Goal: Task Accomplishment & Management: Manage account settings

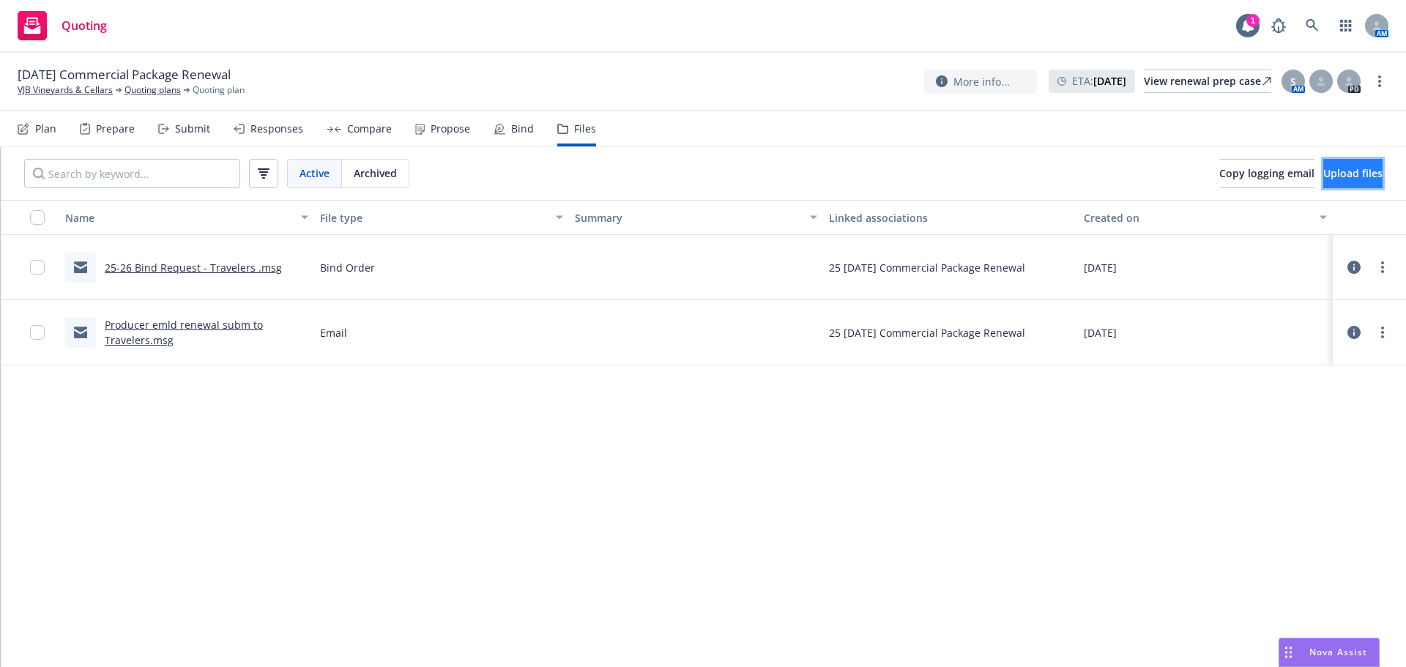
click at [1333, 176] on span "Upload files" at bounding box center [1352, 173] width 59 height 14
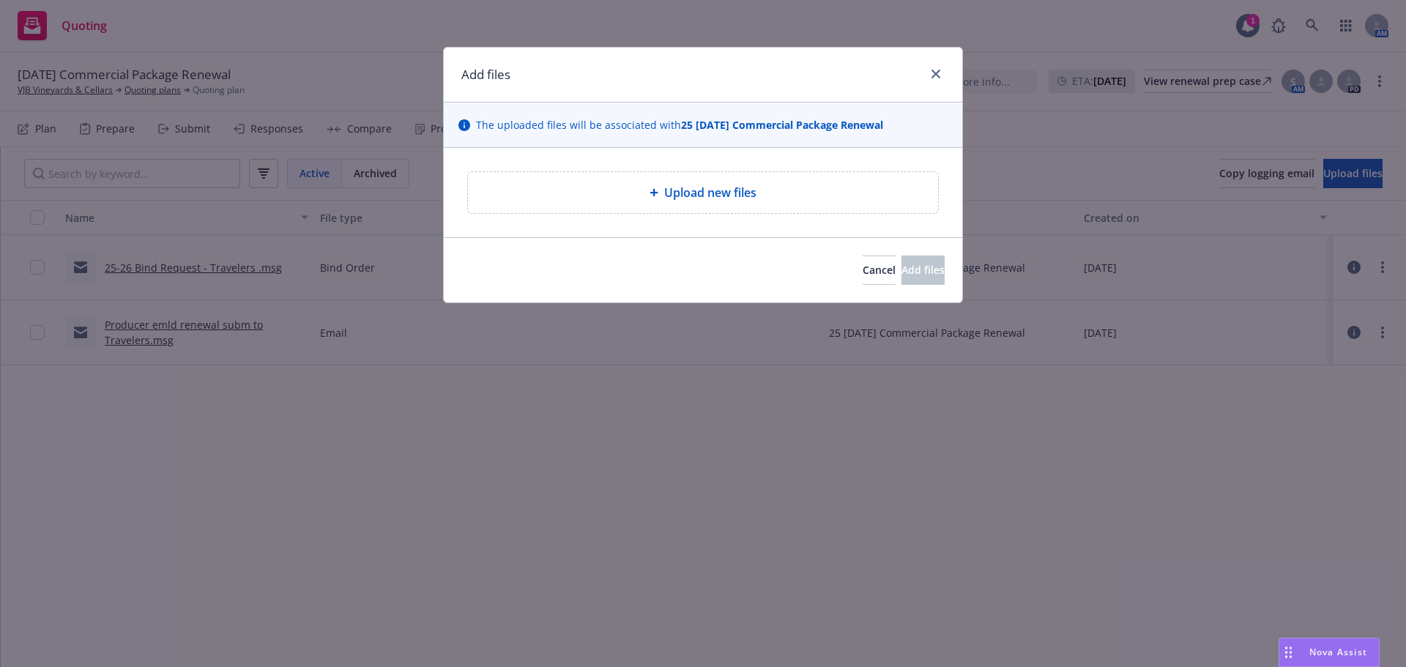
type textarea "x"
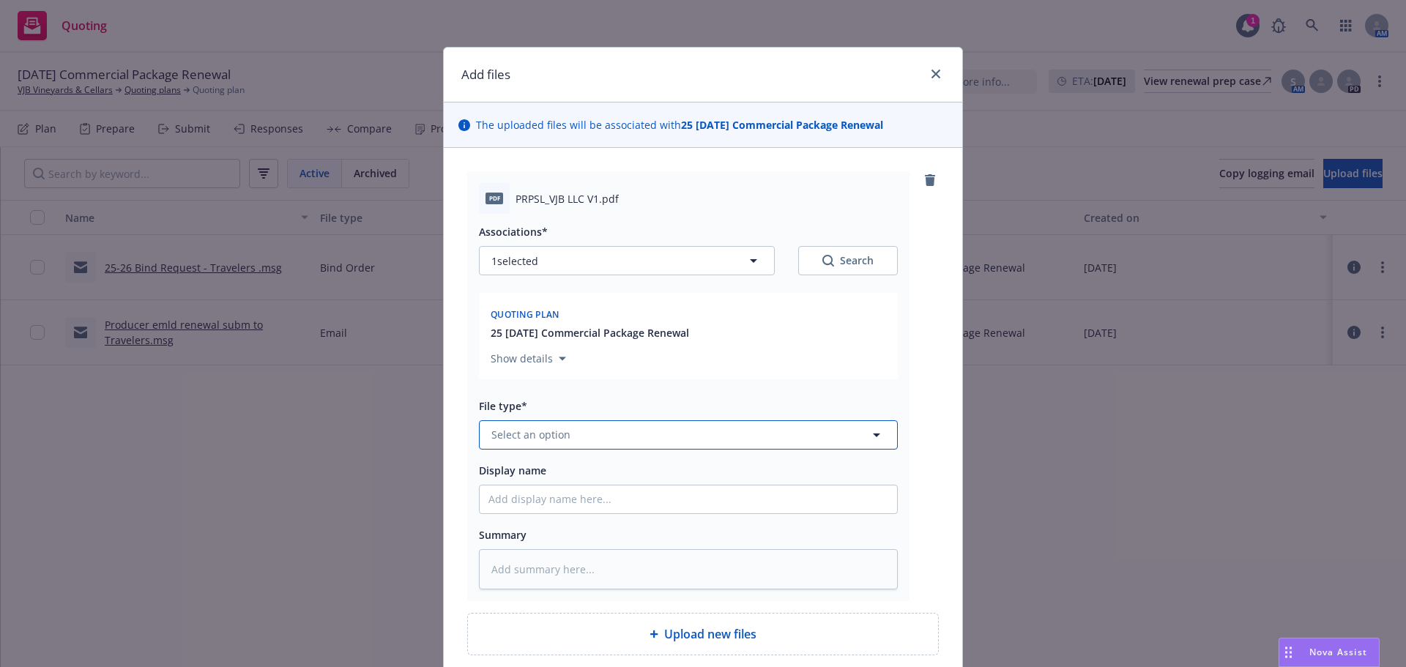
click at [609, 429] on button "Select an option" at bounding box center [688, 434] width 419 height 29
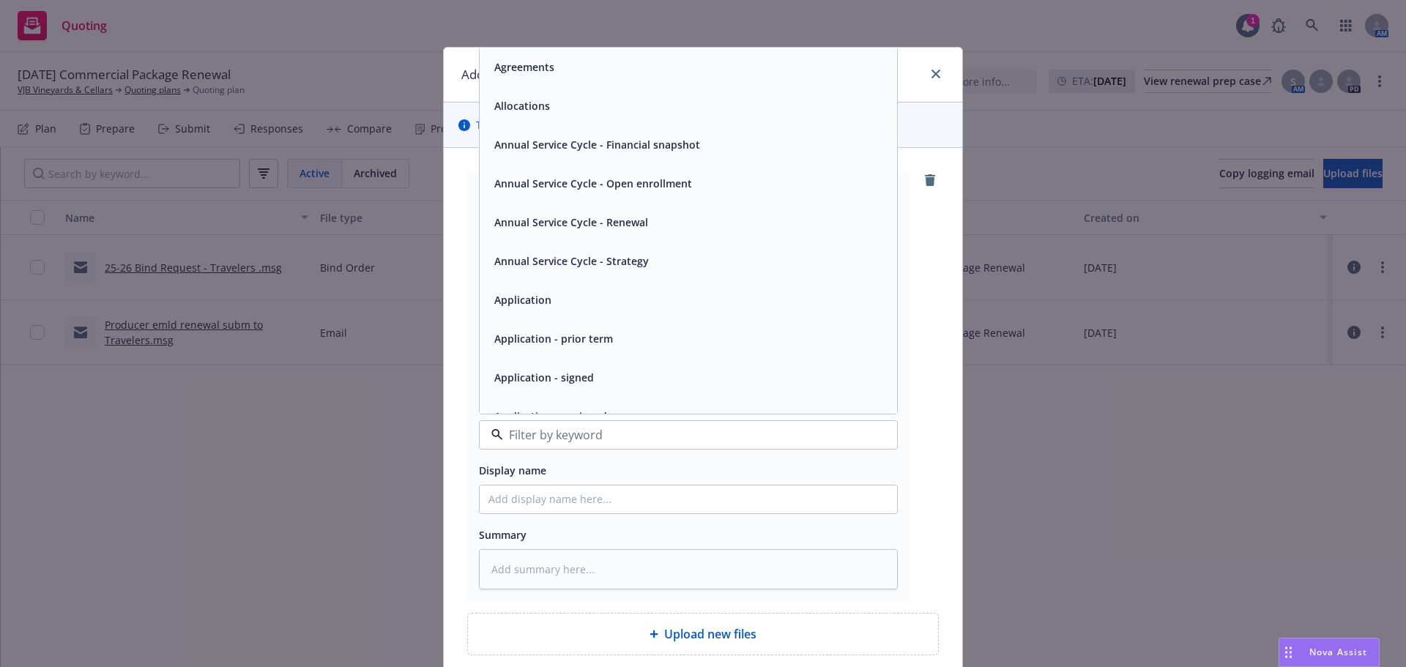
type input "q"
click at [538, 73] on div "Quote" at bounding box center [688, 66] width 400 height 21
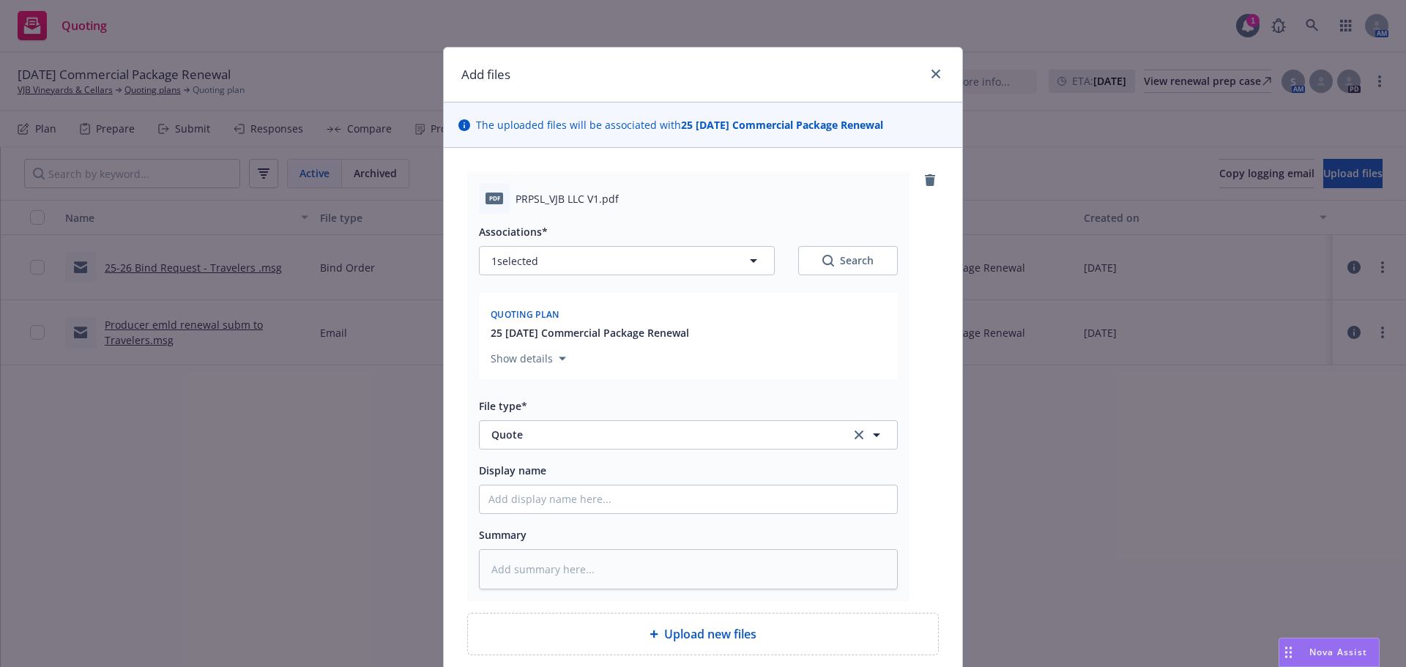
click at [533, 474] on span "Display name" at bounding box center [512, 471] width 67 height 14
click at [533, 486] on input "Display name" at bounding box center [688, 500] width 417 height 28
type textarea "x"
type input "2"
type textarea "x"
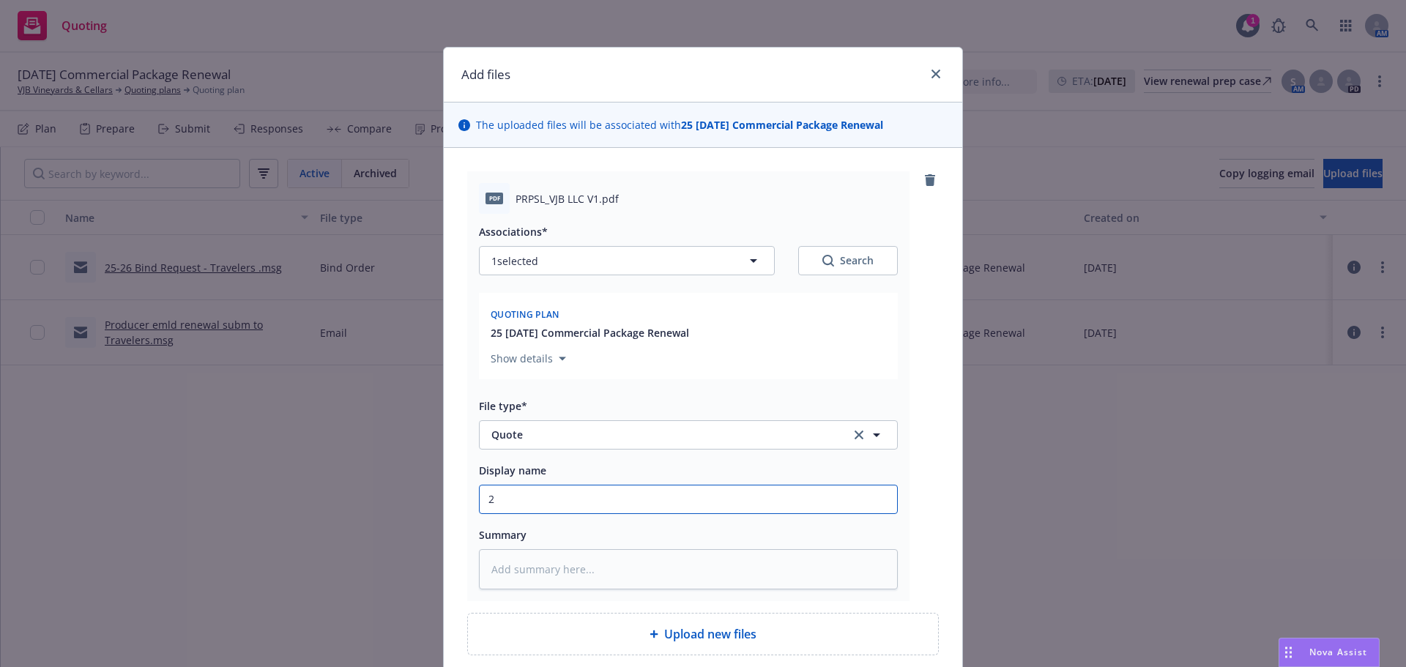
type input "25"
type textarea "x"
type input "25-"
type textarea "x"
type input "25-2"
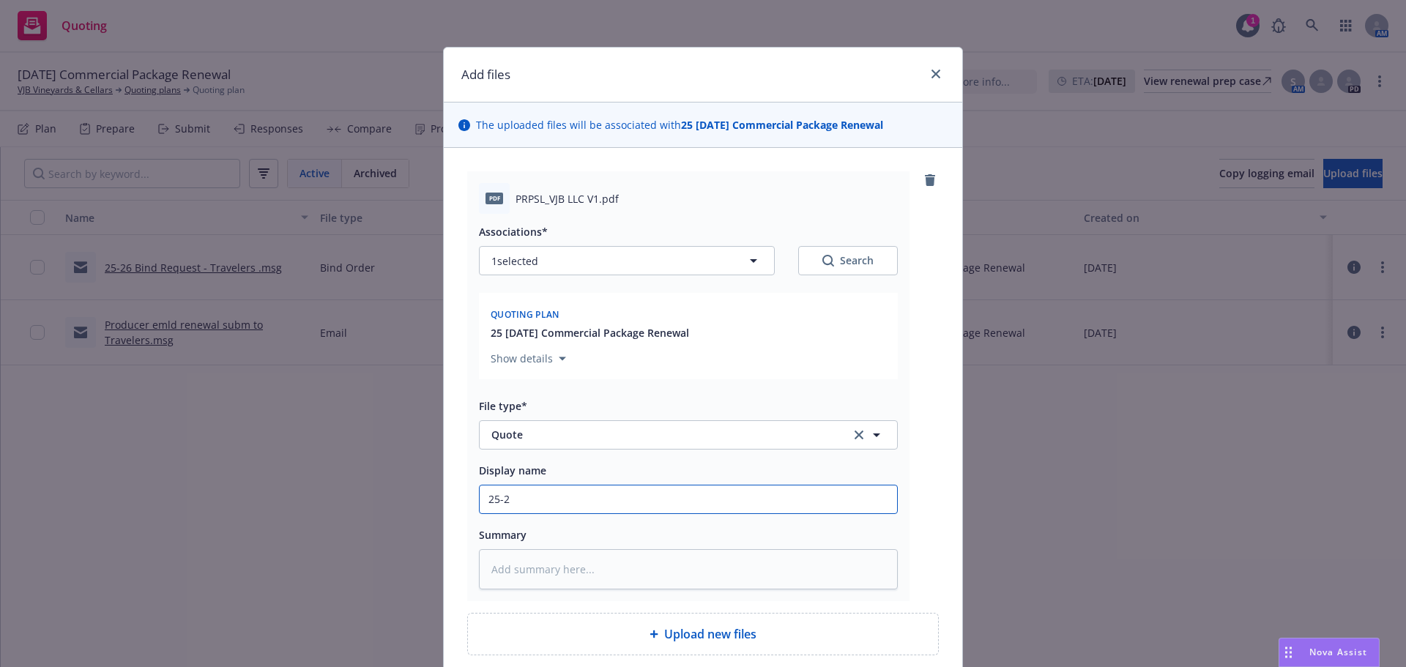
type textarea "x"
type input "25-26"
type textarea "x"
type input "25-26"
type textarea "x"
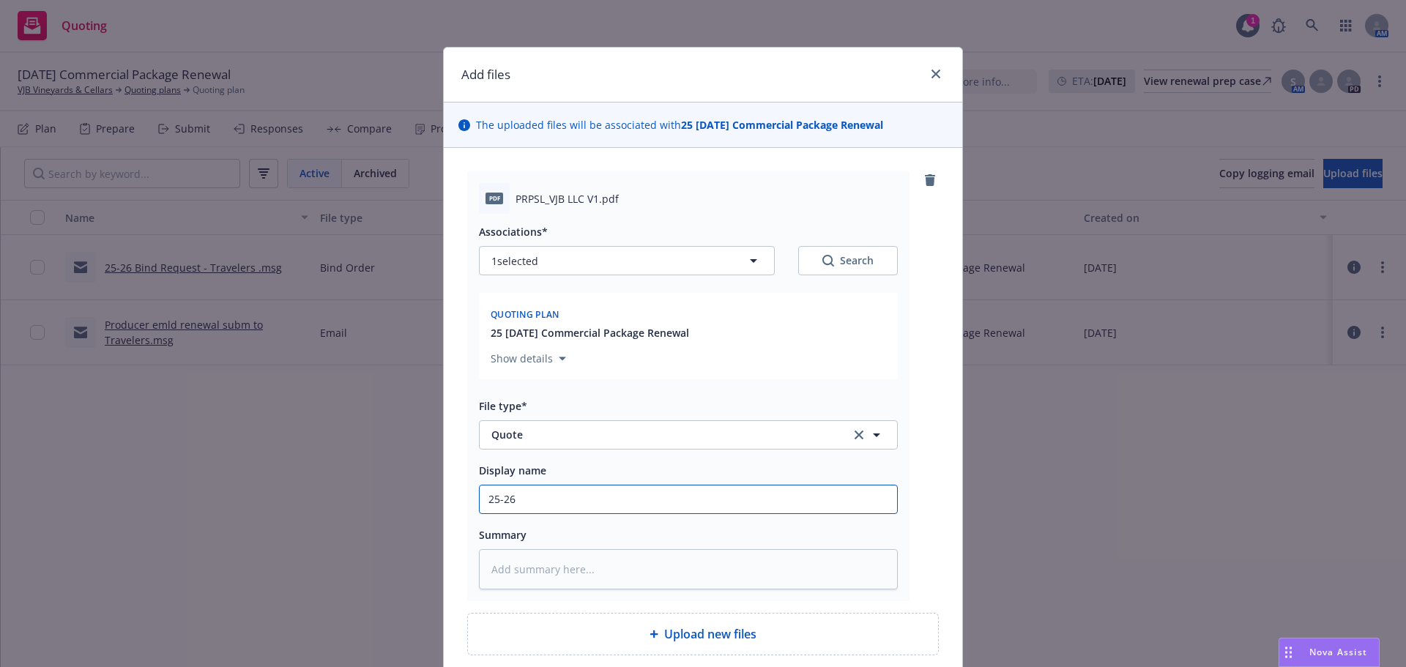
type input "25-26 Q"
type textarea "x"
type input "25-26 Qu"
type textarea "x"
type input "25-26 Quo"
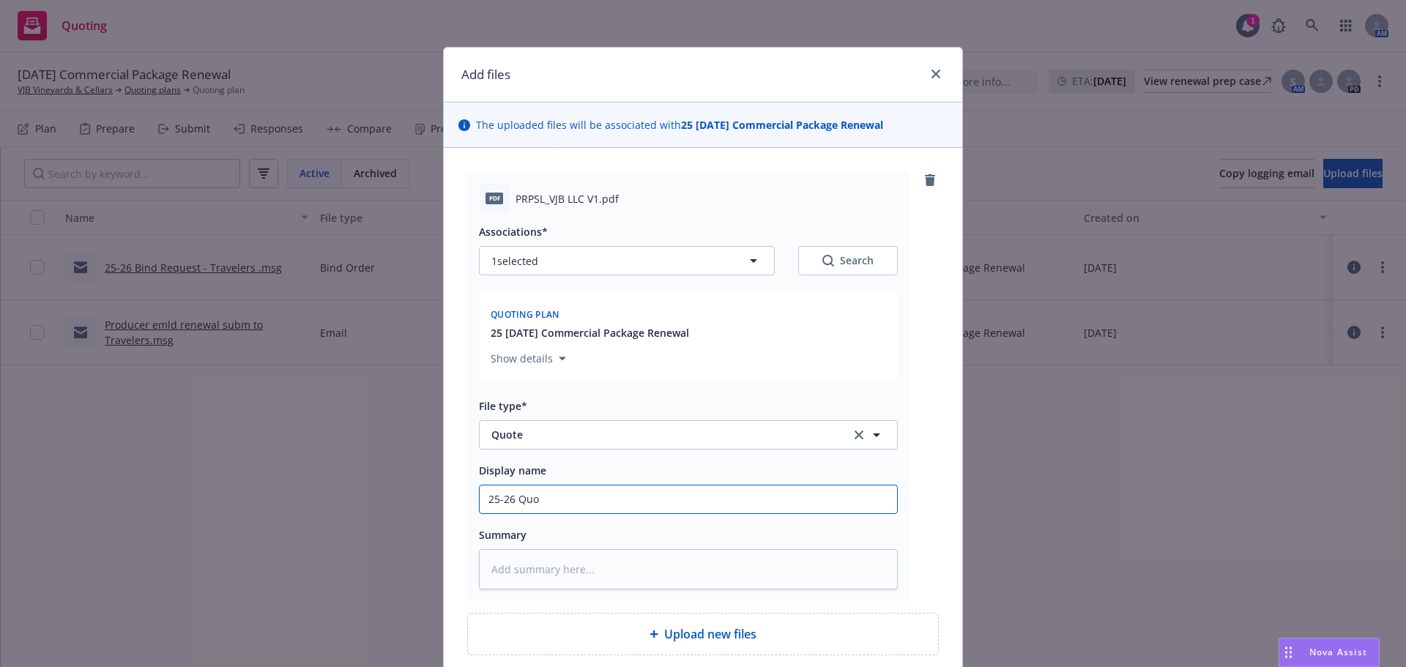
type textarea "x"
type input "25-26 Quot"
type textarea "x"
type input "25-26 Quote"
type textarea "x"
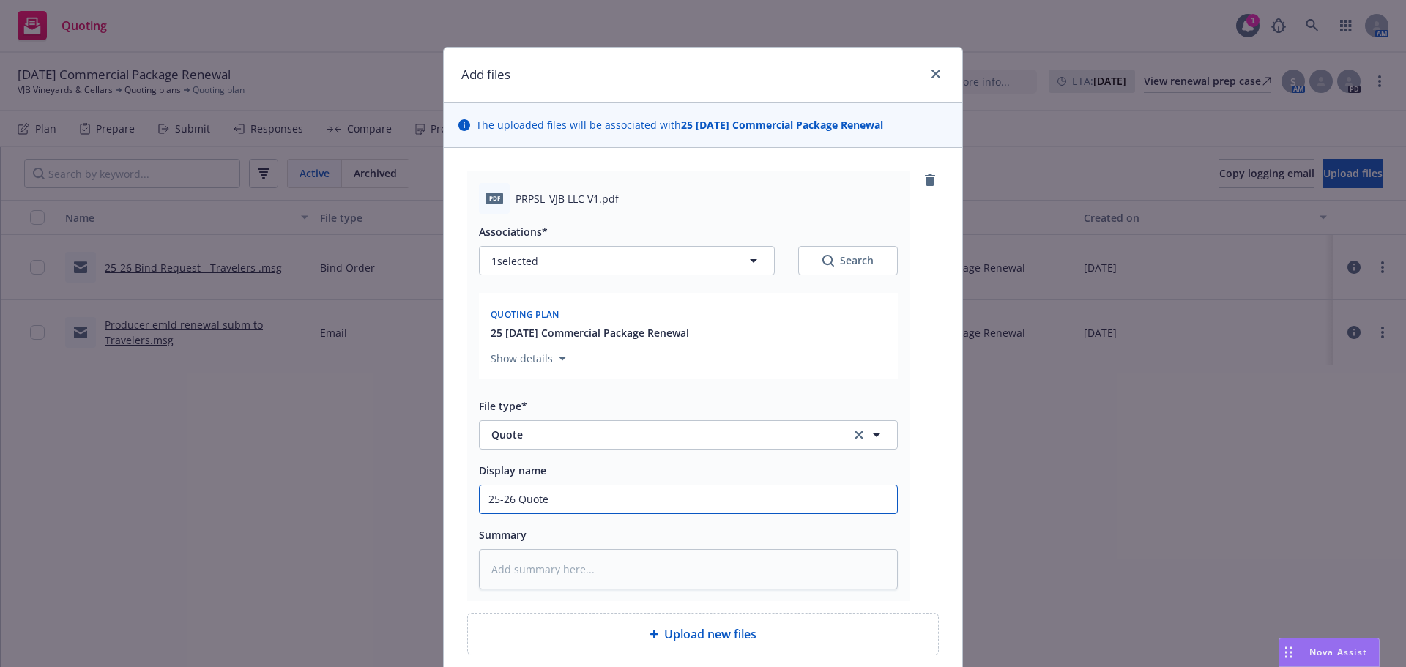
type input "25-26 Quote"
type textarea "x"
type input "25-26 Quote T"
type textarea "x"
type input "25-26 Quote Tr"
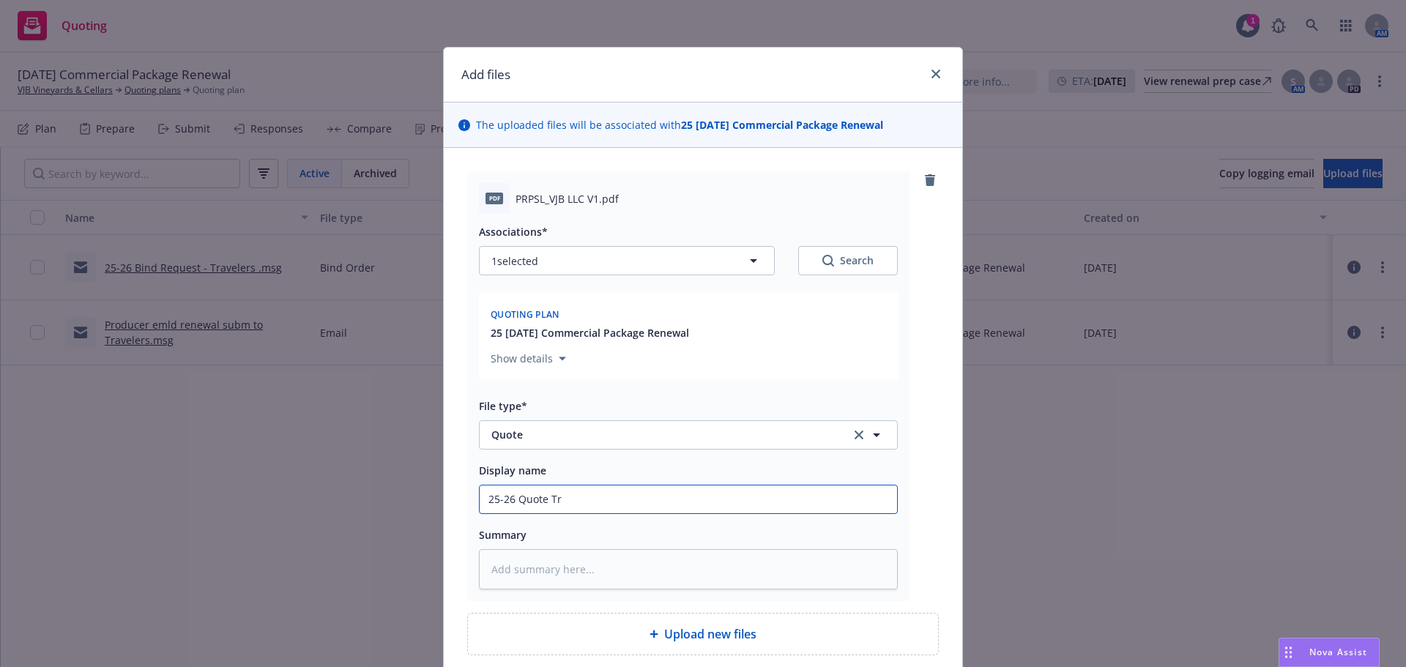
type textarea "x"
type input "25-26 Quote Tra"
type textarea "x"
type input "25-26 Quote Trav"
type textarea "x"
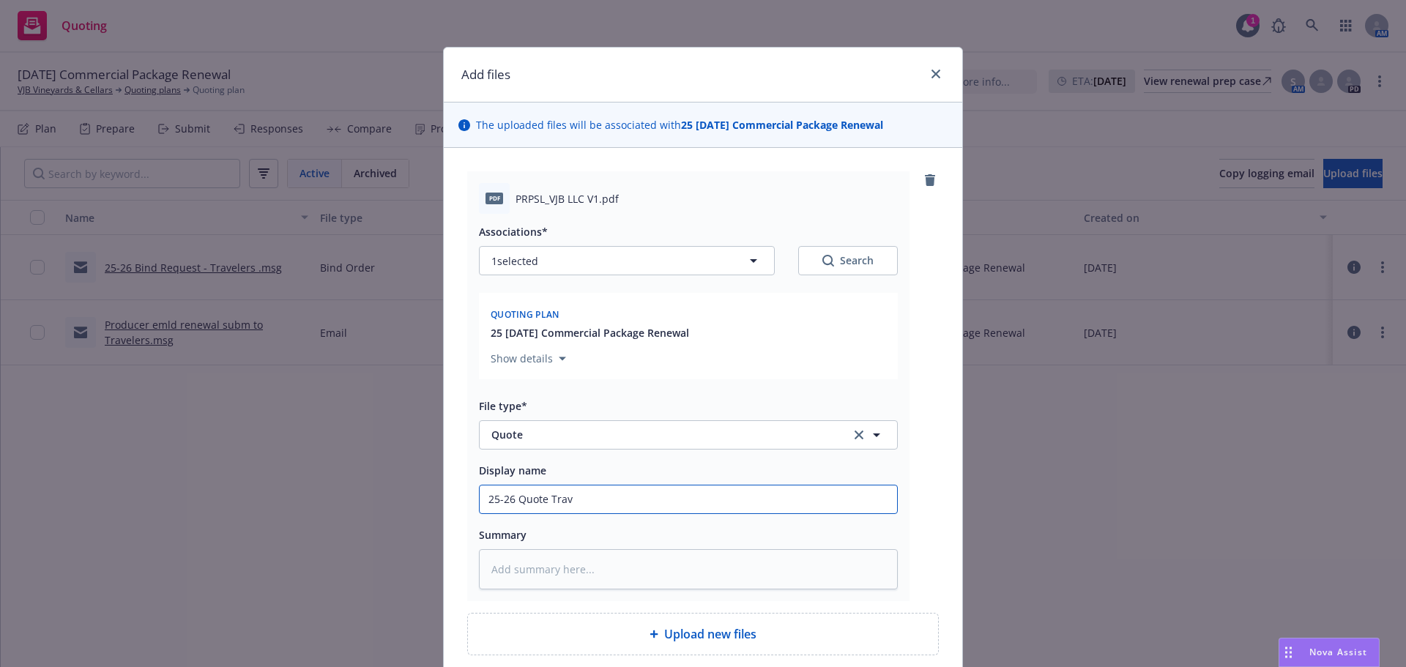
type input "25-26 Quote Trave"
type textarea "x"
type input "25-26 Quote Travel"
type textarea "x"
type input "25-26 Quote Travele"
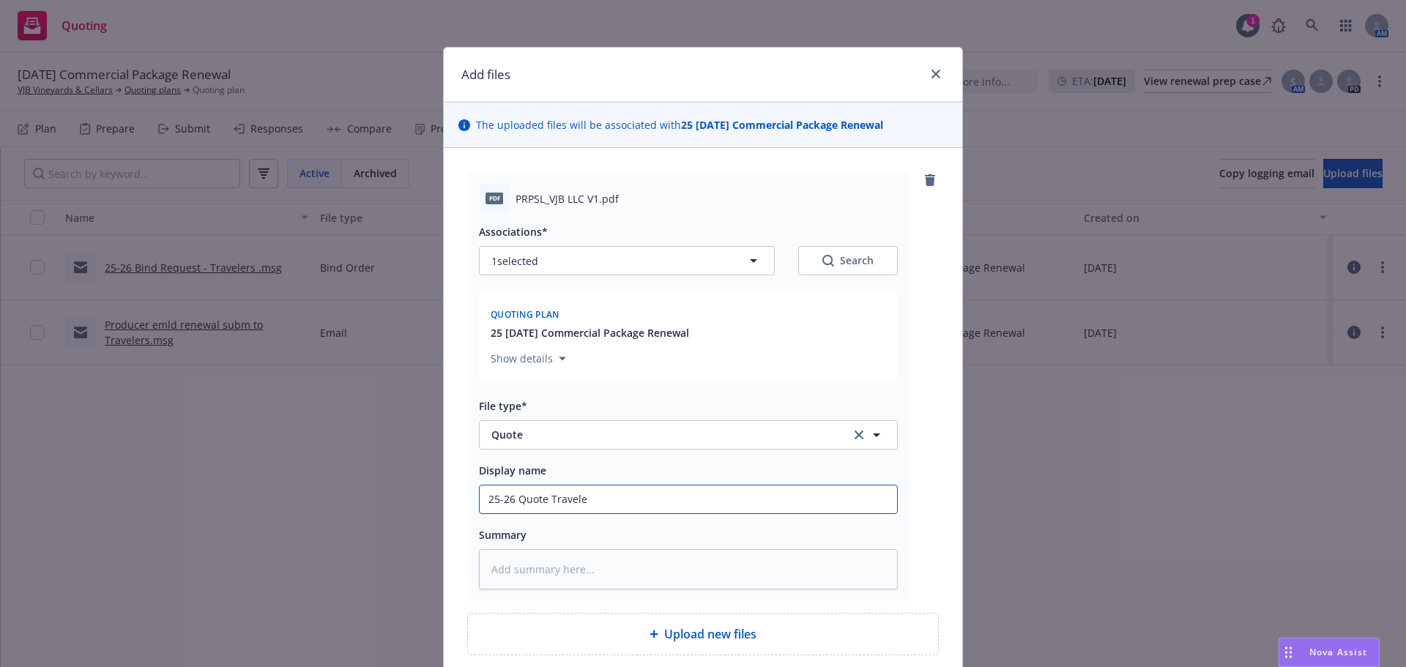
type textarea "x"
type input "25-26 Quote Traveler"
type textarea "x"
type input "25-26 Quote Travelers"
type textarea "x"
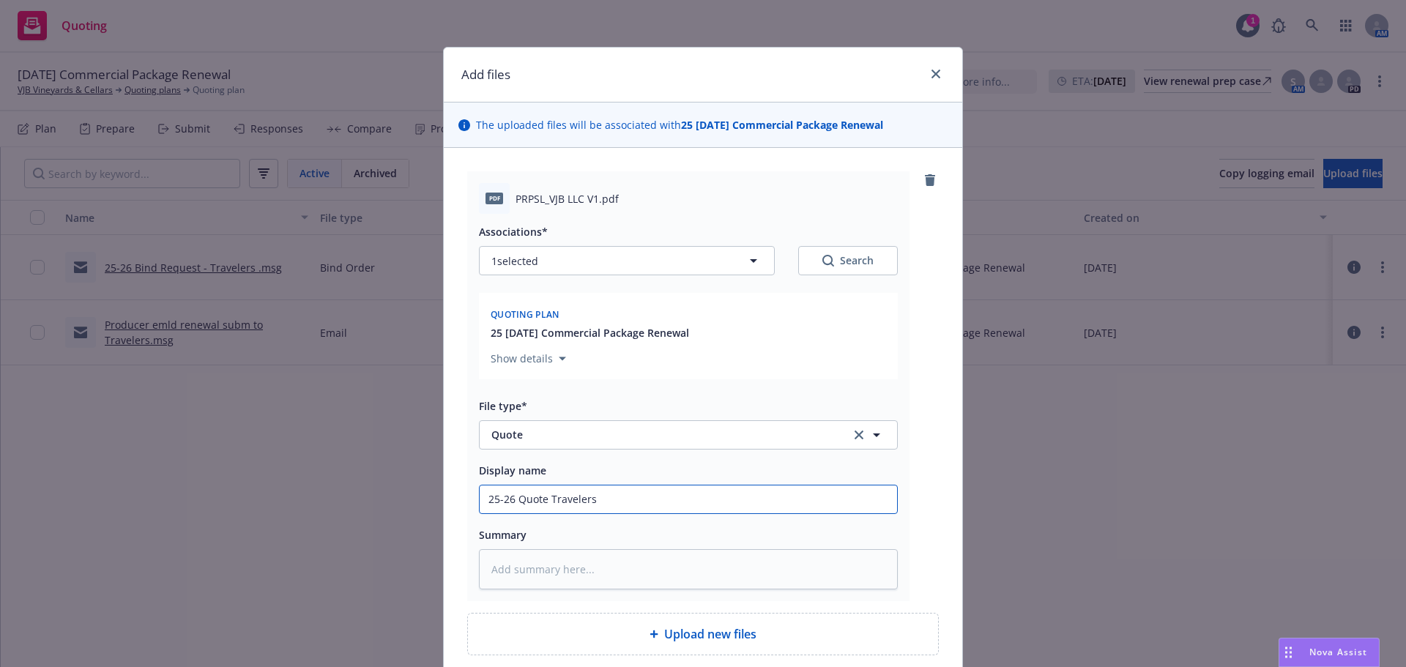
type input "25-26 Quote Travelers"
type textarea "x"
type input "25-26 Quote Travelers A"
type textarea "x"
type input "25-26 Quote Travelers Al"
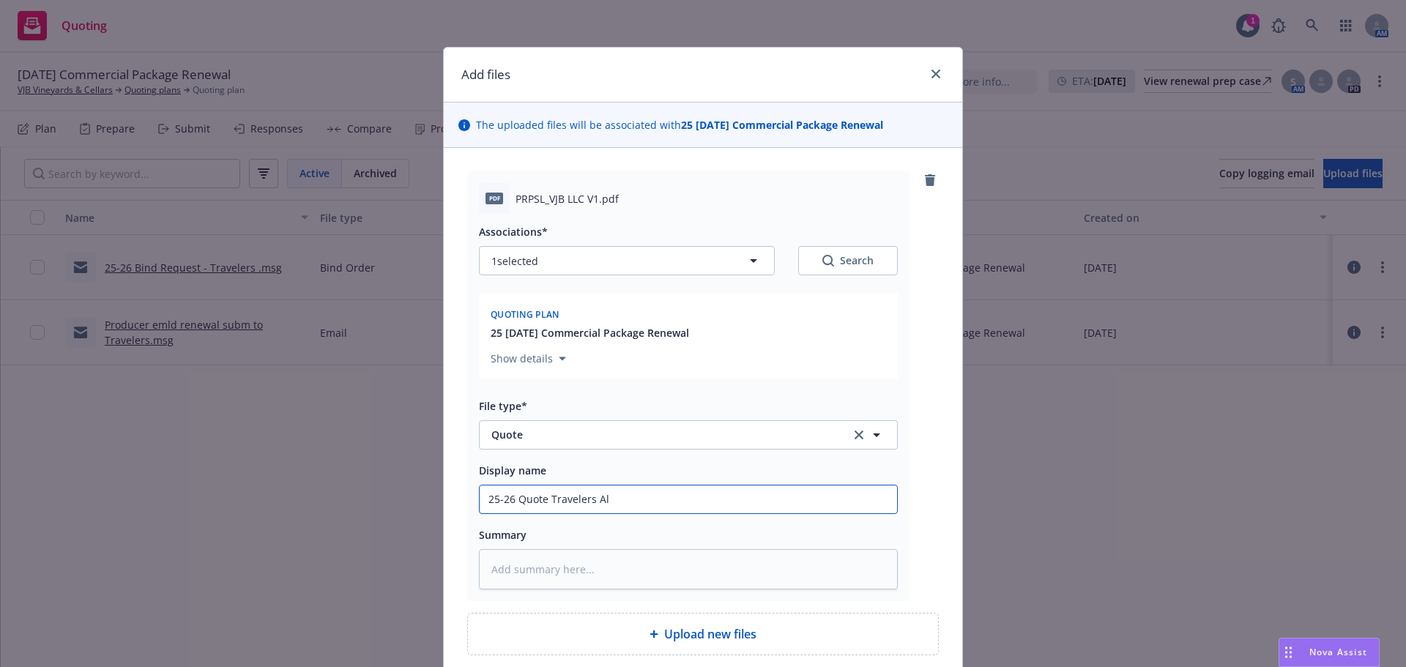
type textarea "x"
type input "25-26 Quote Travelers All"
type textarea "x"
type input "25-26 Quote Travelers All"
type textarea "x"
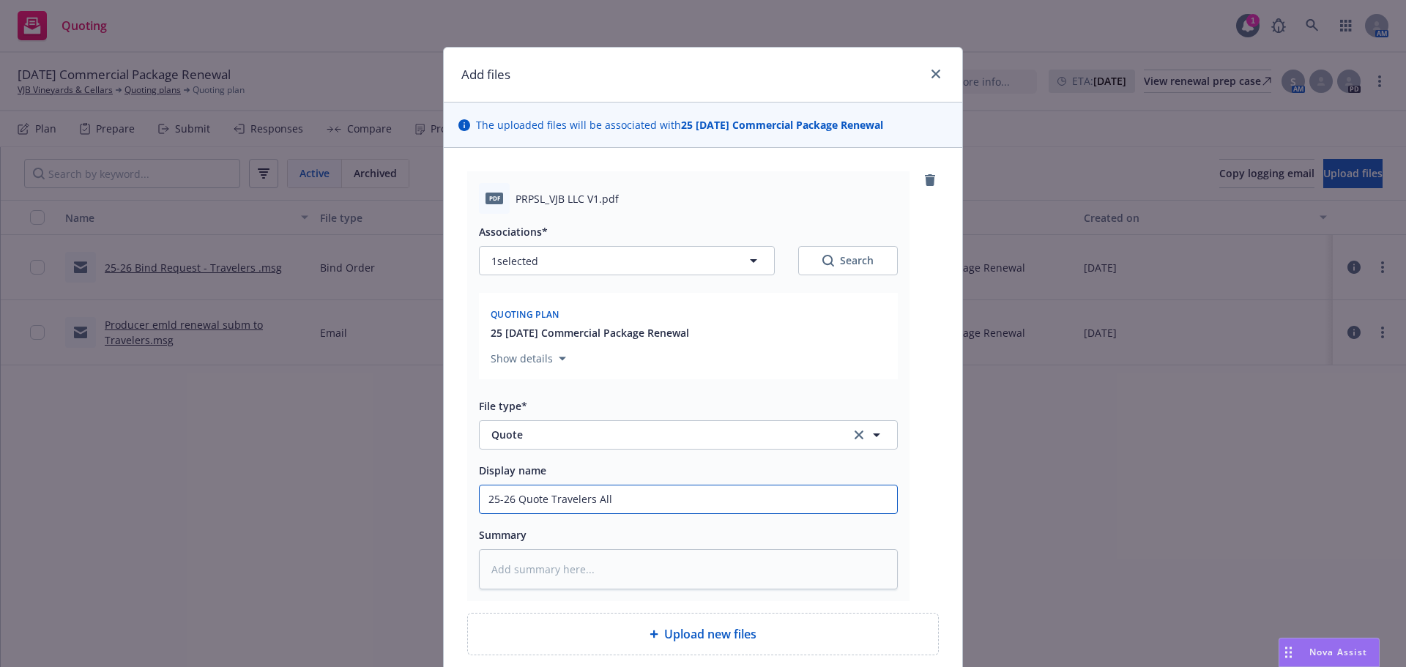
type input "25-26 Quote Travelers All L"
type textarea "x"
type input "25-26 Quote Travelers All Li"
type textarea "x"
type input "25-26 Quote Travelers All [PERSON_NAME]"
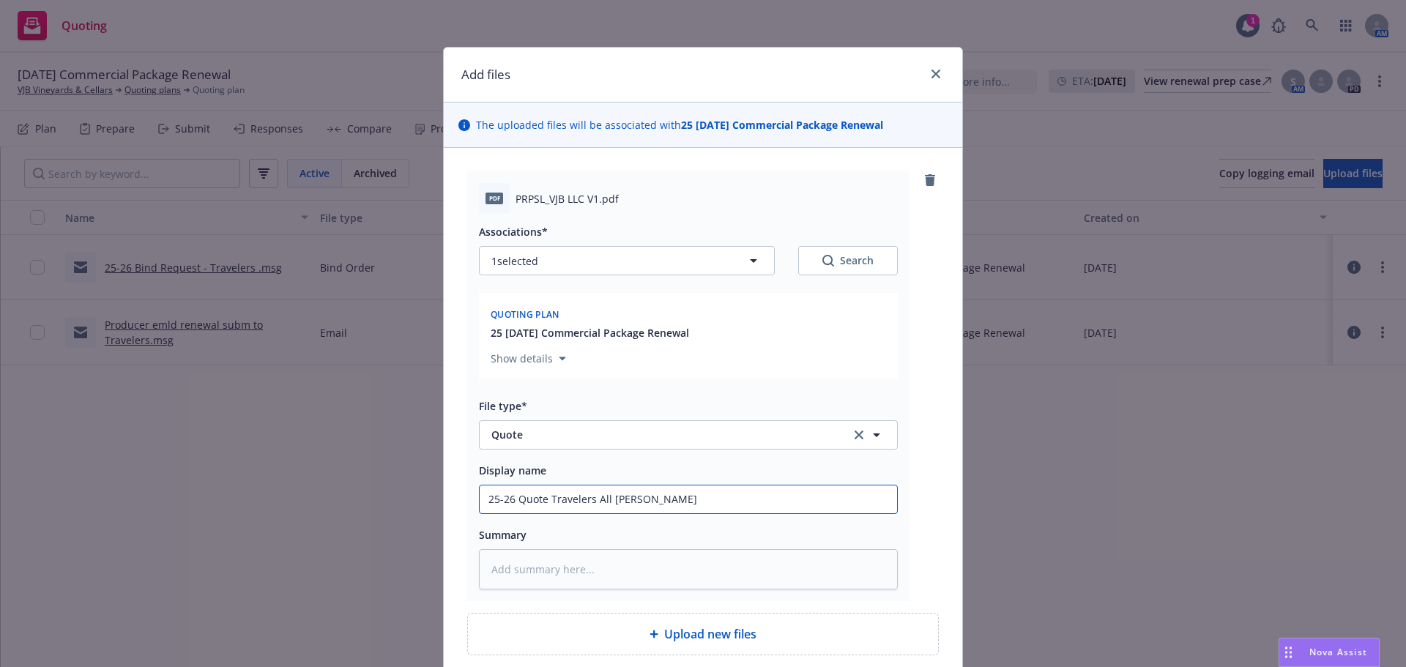
type textarea "x"
type input "25-26 Quote Travelers All Line"
type textarea "x"
type input "25-26 Quote Travelers All Lines"
type textarea "x"
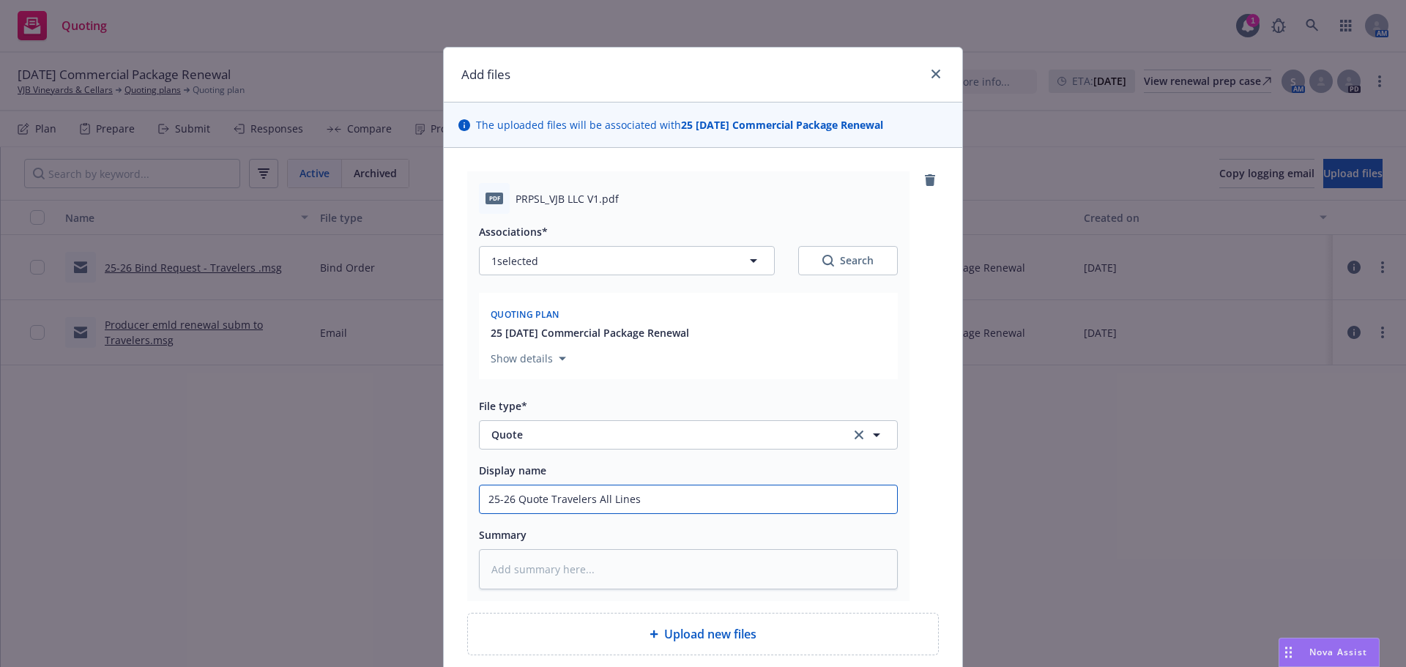
type input "25-26 Quote Travelers All Lines"
type textarea "x"
type input "25-26 Quote Travelers All Lines -"
type textarea "x"
type input "25-26 Quote Travelers All Lines -"
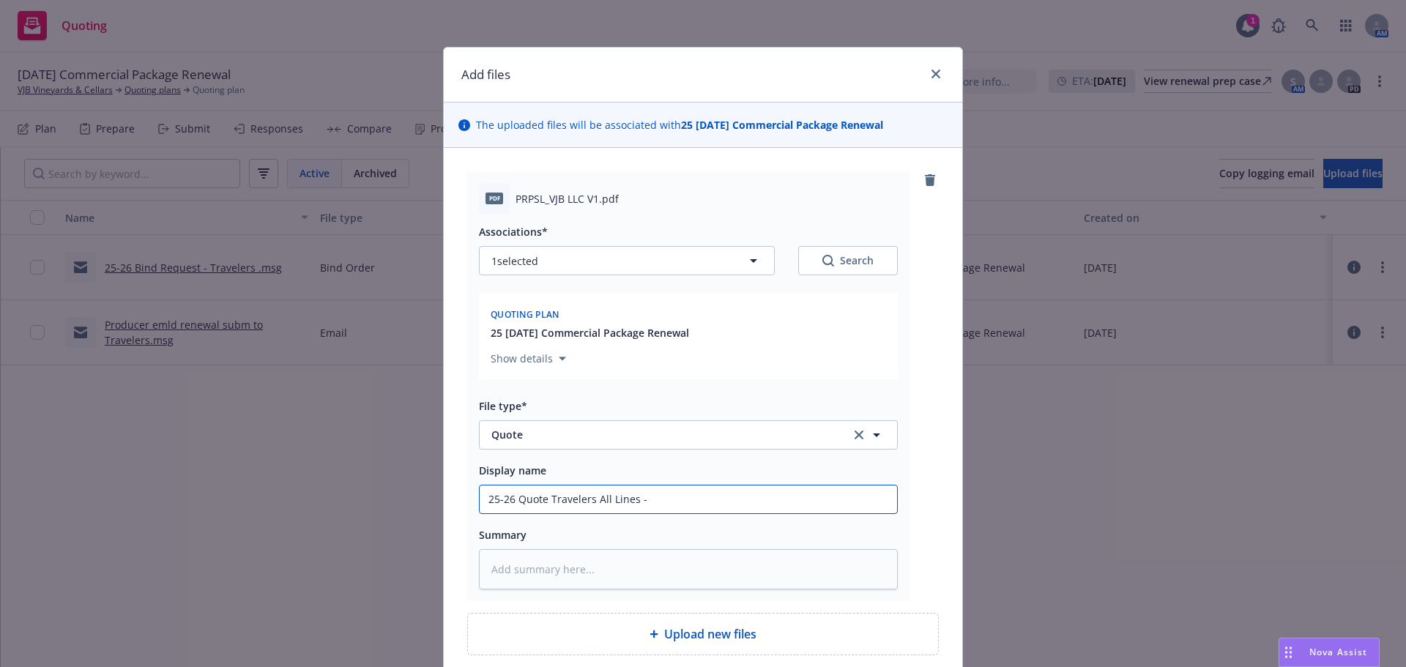
type textarea "x"
type input "25-26 Quote Travelers All Lines - $"
click at [680, 499] on input "25-26 Quote Travelers All Lines - $" at bounding box center [688, 500] width 417 height 28
type textarea "x"
type input "25-26 Quote Travelers All Lines - $1"
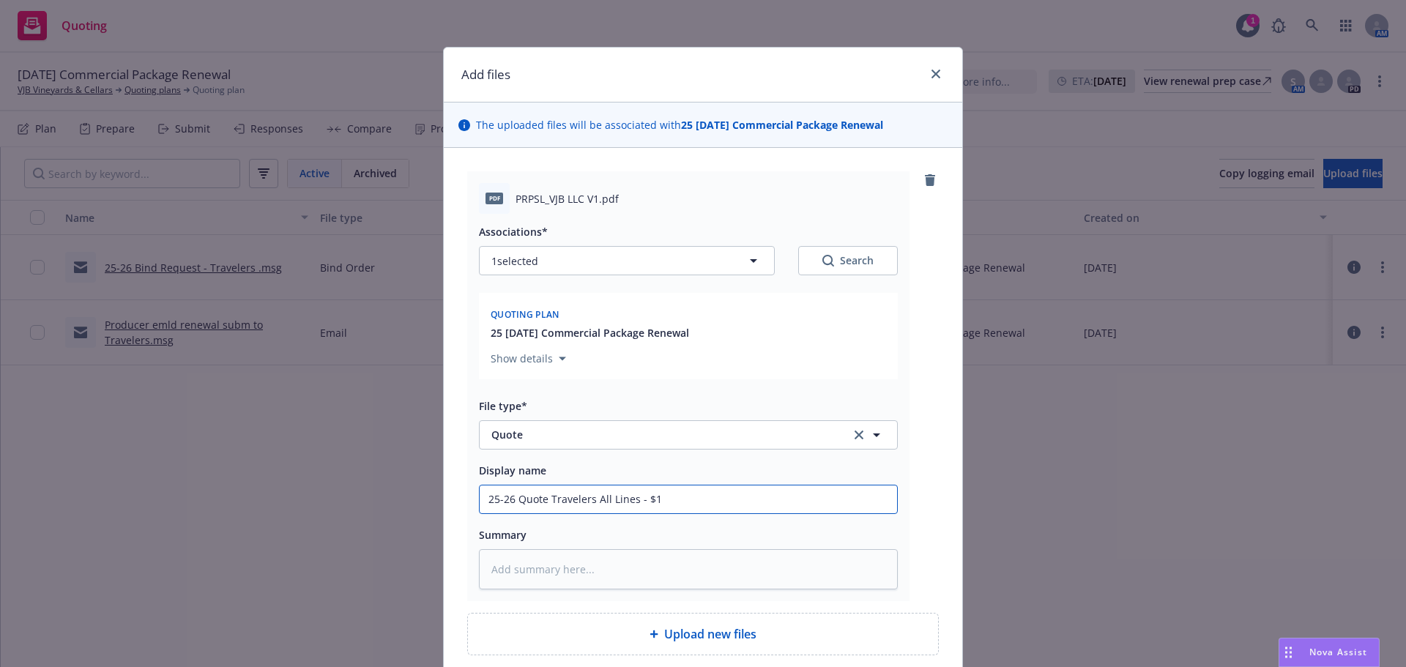
type textarea "x"
type input "25-26 Quote Travelers All Lines - $18"
type textarea "x"
type input "25-26 Quote Travelers All Lines - $187"
type textarea "x"
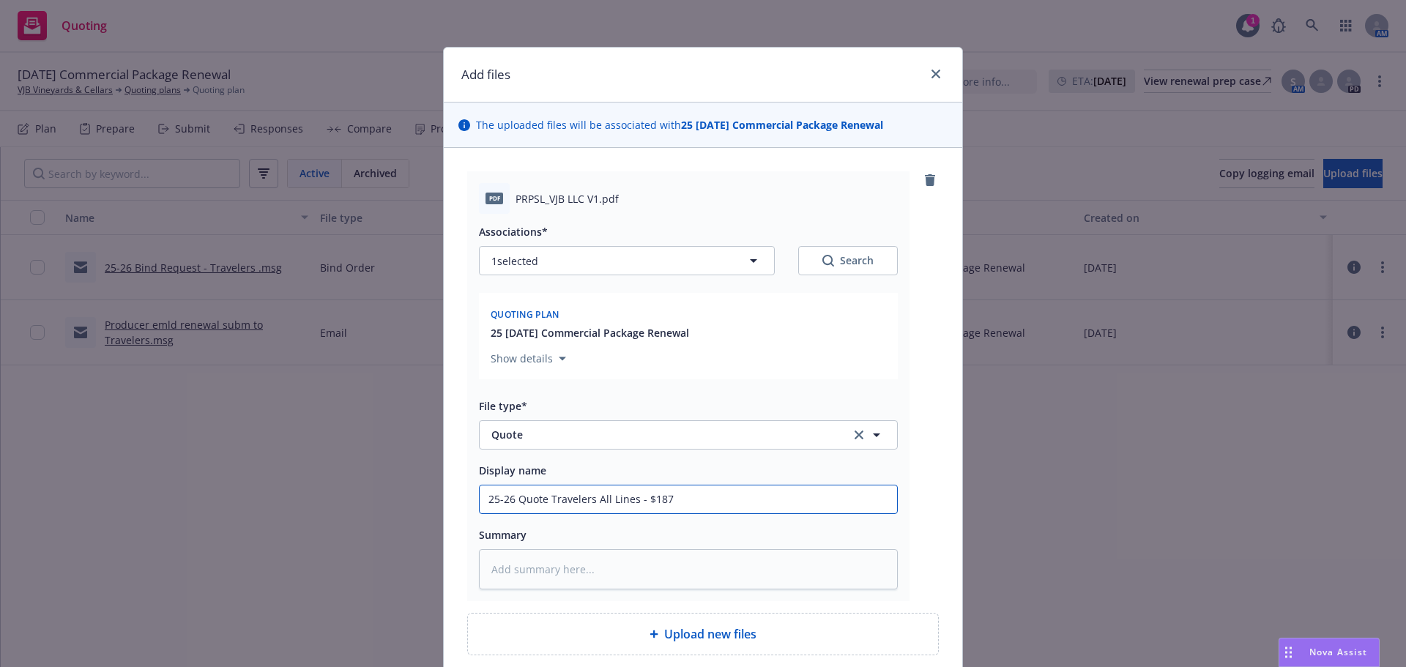
type input "25-26 Quote Travelers All Lines - $18"
type textarea "x"
type input "25-26 Quote Travelers All Lines - $186"
type textarea "x"
type input "25-26 Quote Travelers All Lines - $186,"
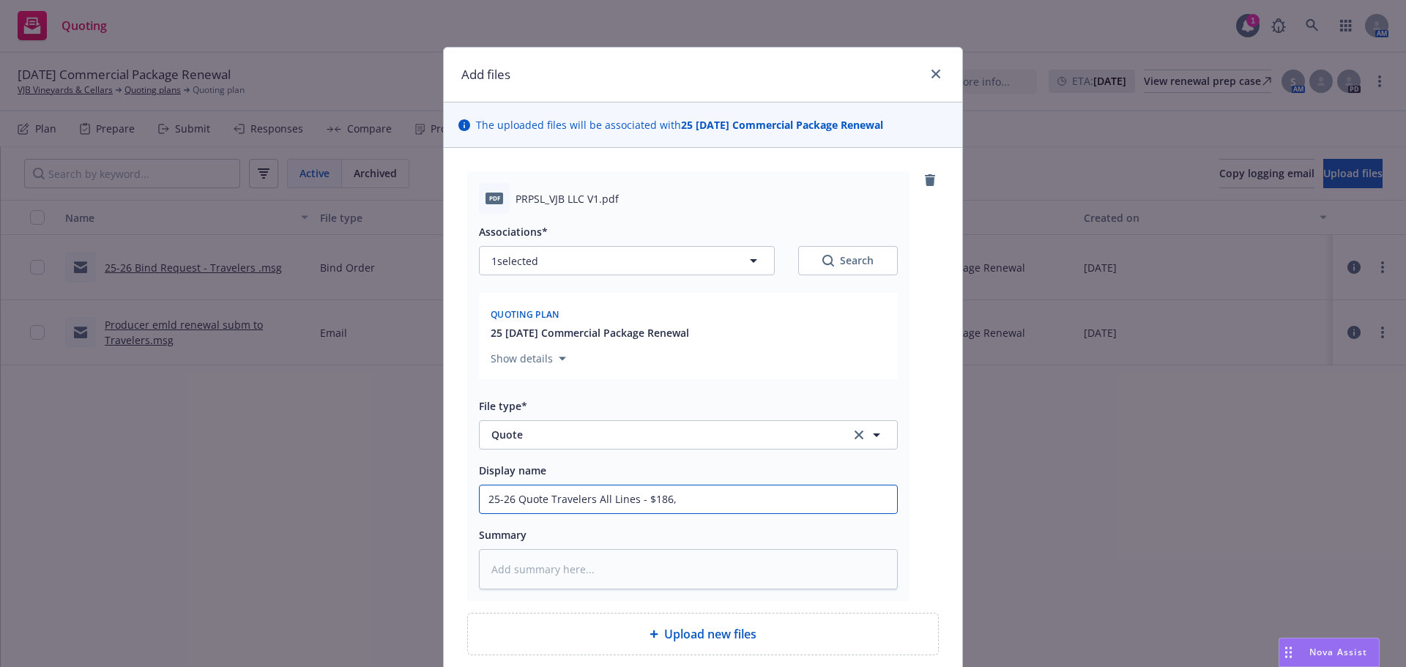
type textarea "x"
type input "25-26 Quote Travelers All Lines - $186,8"
type textarea "x"
type input "25-26 Quote Travelers All Lines - $186,87"
type textarea "x"
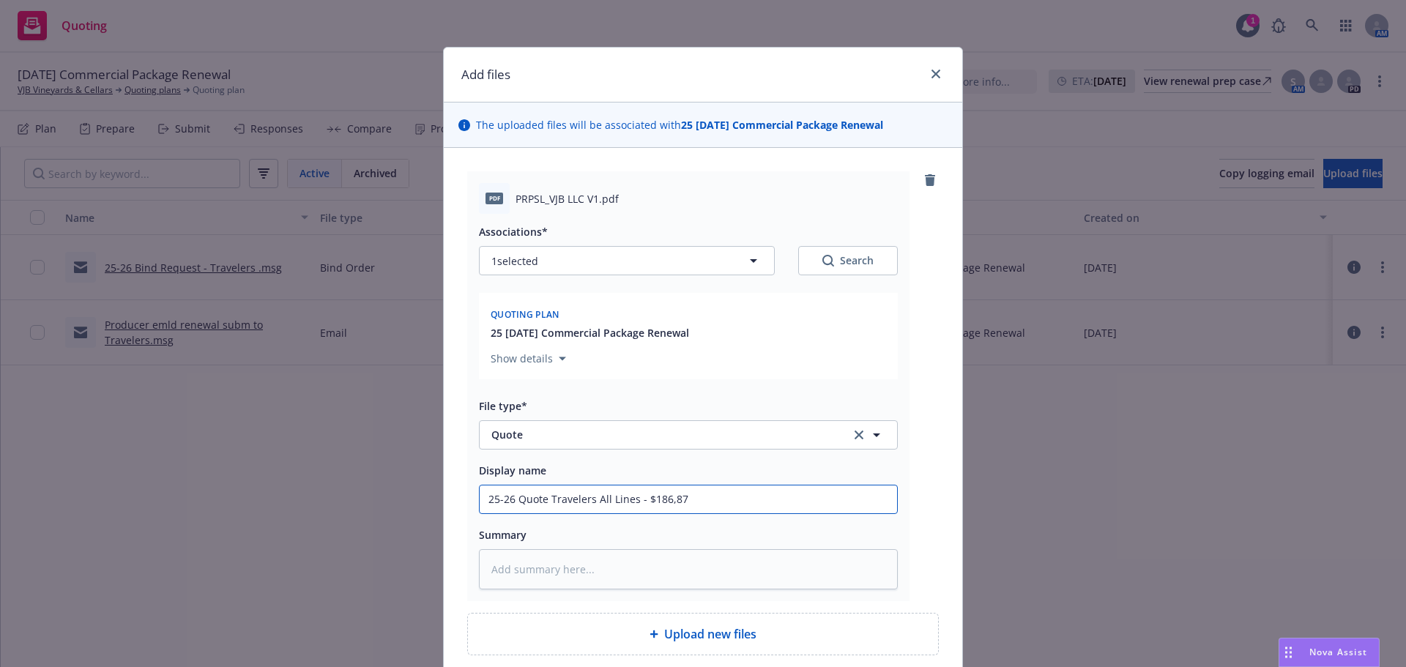
type input "25-26 Quote Travelers All Lines - $186,873"
type textarea "x"
type input "25-26 Quote Travelers All Lines - $186,873"
type textarea "x"
type input "25-26 Quote Travelers All Lines - $186,873 @"
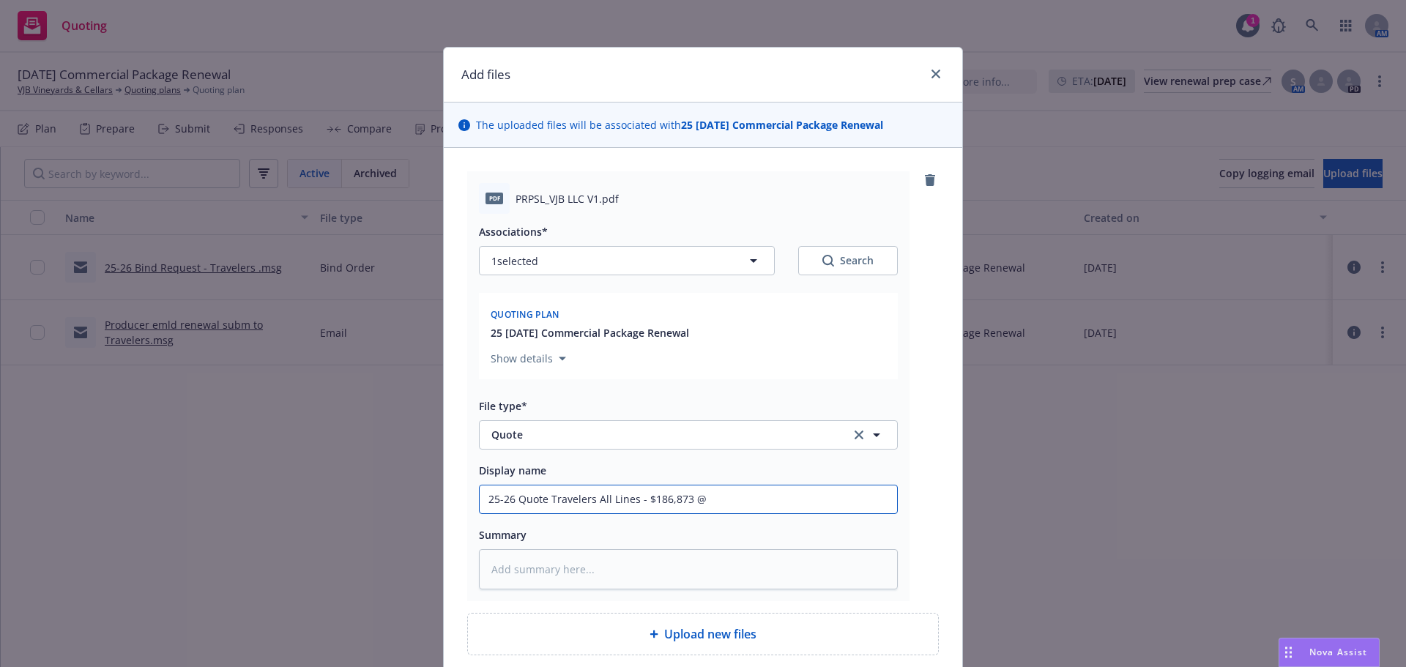
type textarea "x"
type input "25-26 Quote Travelers All Lines - $186,873 @"
type textarea "x"
type input "25-26 Quote Travelers All Lines - $186,873 @ 1"
type textarea "x"
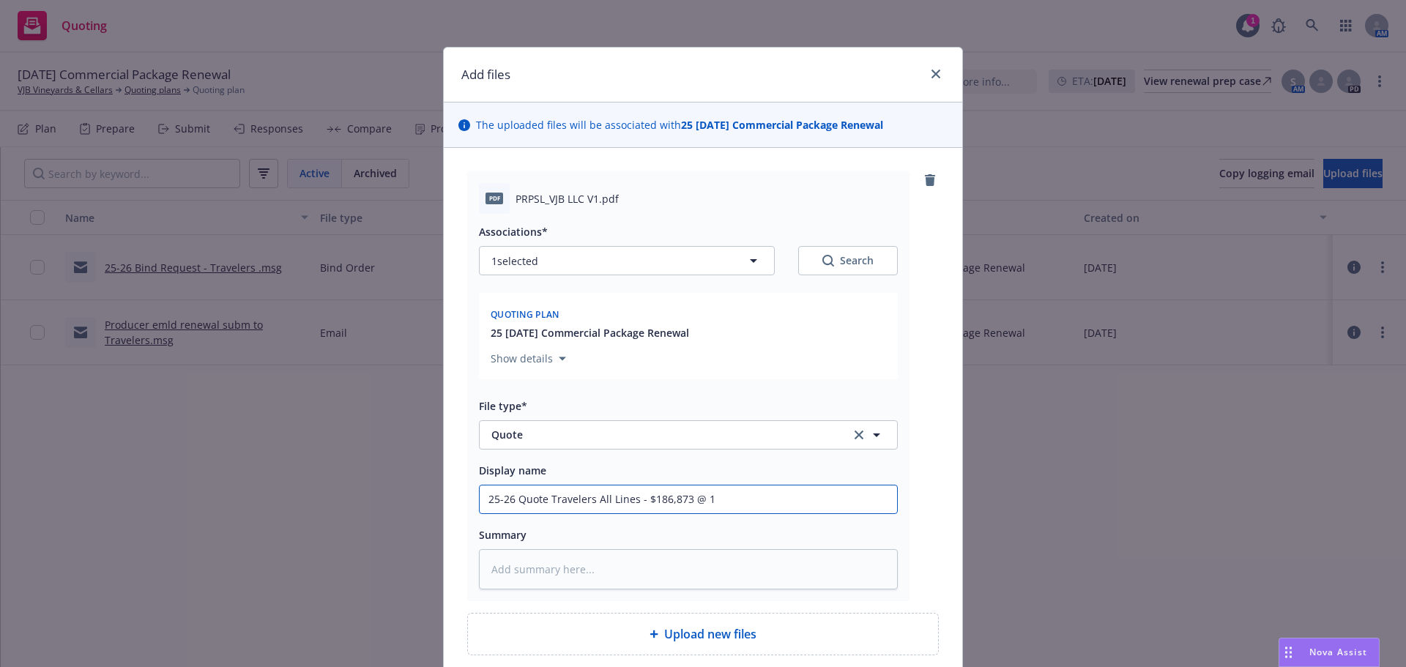
type input "25-26 Quote Travelers All Lines - $186,873 @ 15"
type textarea "x"
type input "25-26 Quote Travelers All Lines - $186,873 @ 15%"
type textarea "x"
type input "25-26 Quote Travelers All Lines - $186,873 @ 15% co"
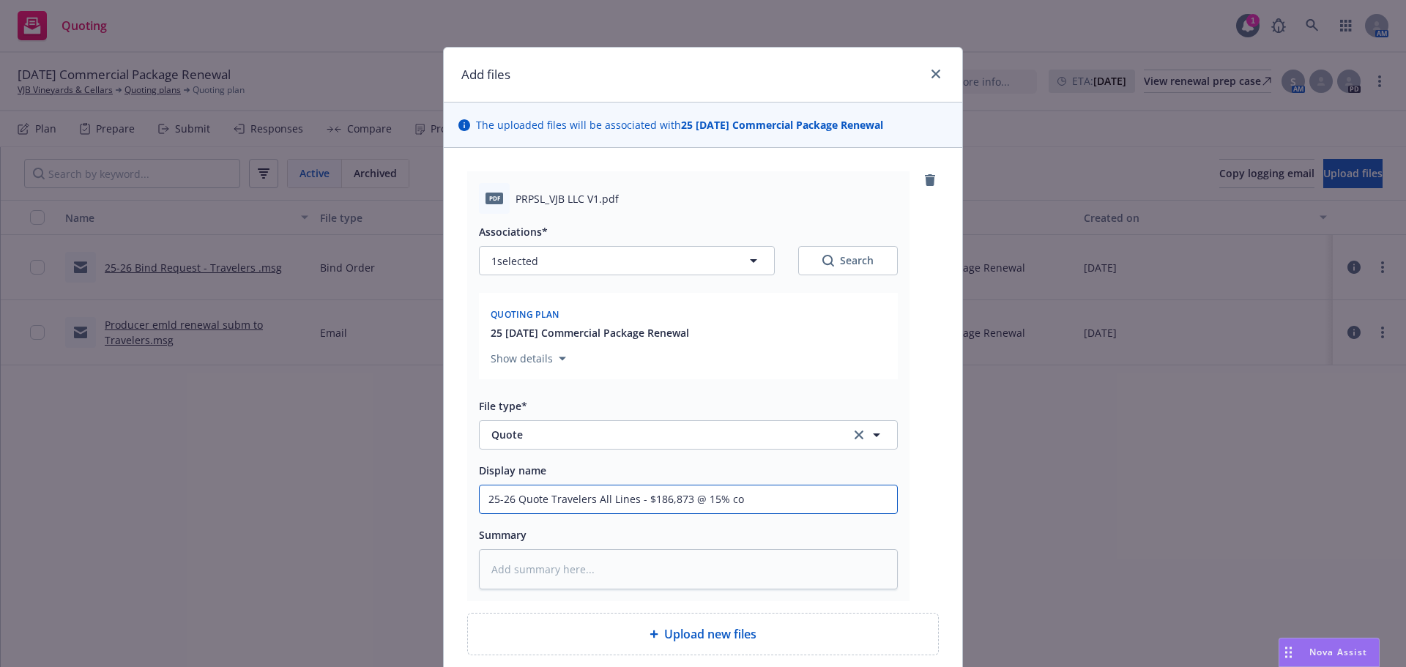
type textarea "x"
type input "25-26 Quote Travelers All Lines - $186,873 @ 15% coim"
type textarea "x"
type input "25-26 Quote Travelers All Lines - $186,873 @ 15% coimn"
type textarea "x"
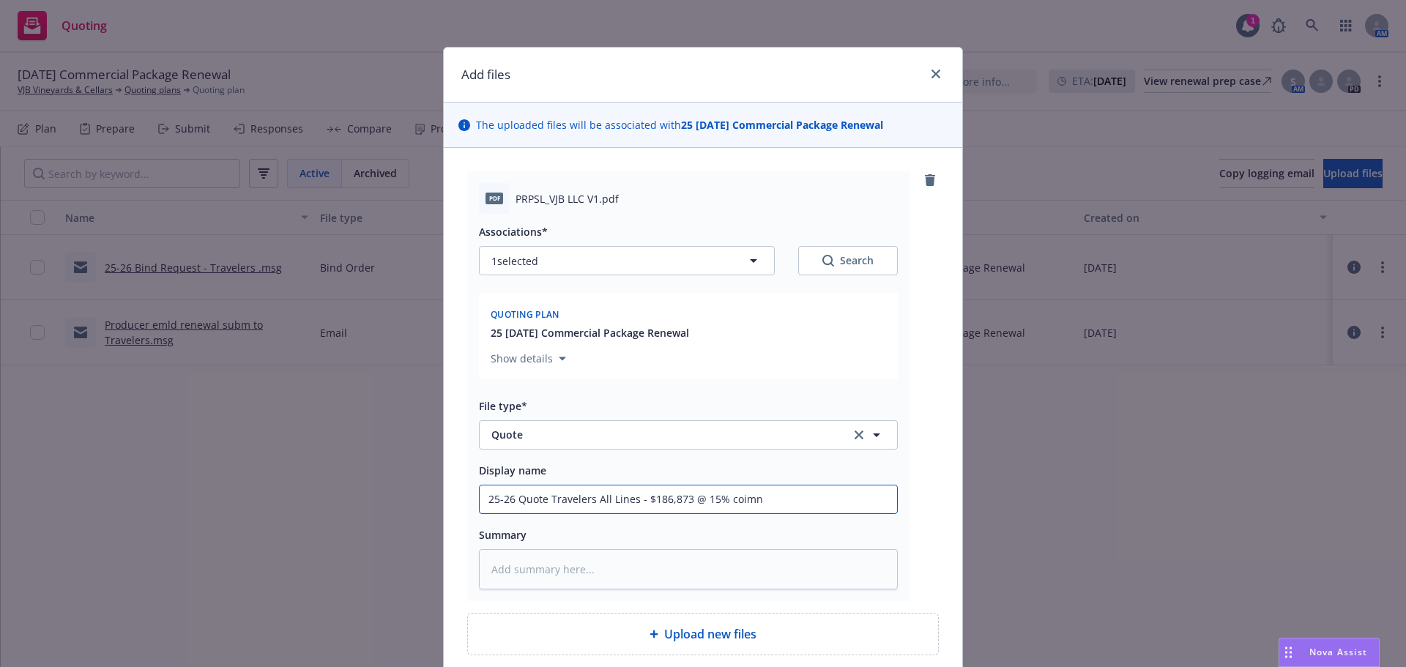
type input "25-26 Quote Travelers All Lines - $186,873 @ 15% coim"
type textarea "x"
type input "25-26 Quote Travelers All Lines - $186,873 @ 15% coi"
type textarea "x"
type input "25-26 Quote Travelers All Lines - $186,873 @ 15% co"
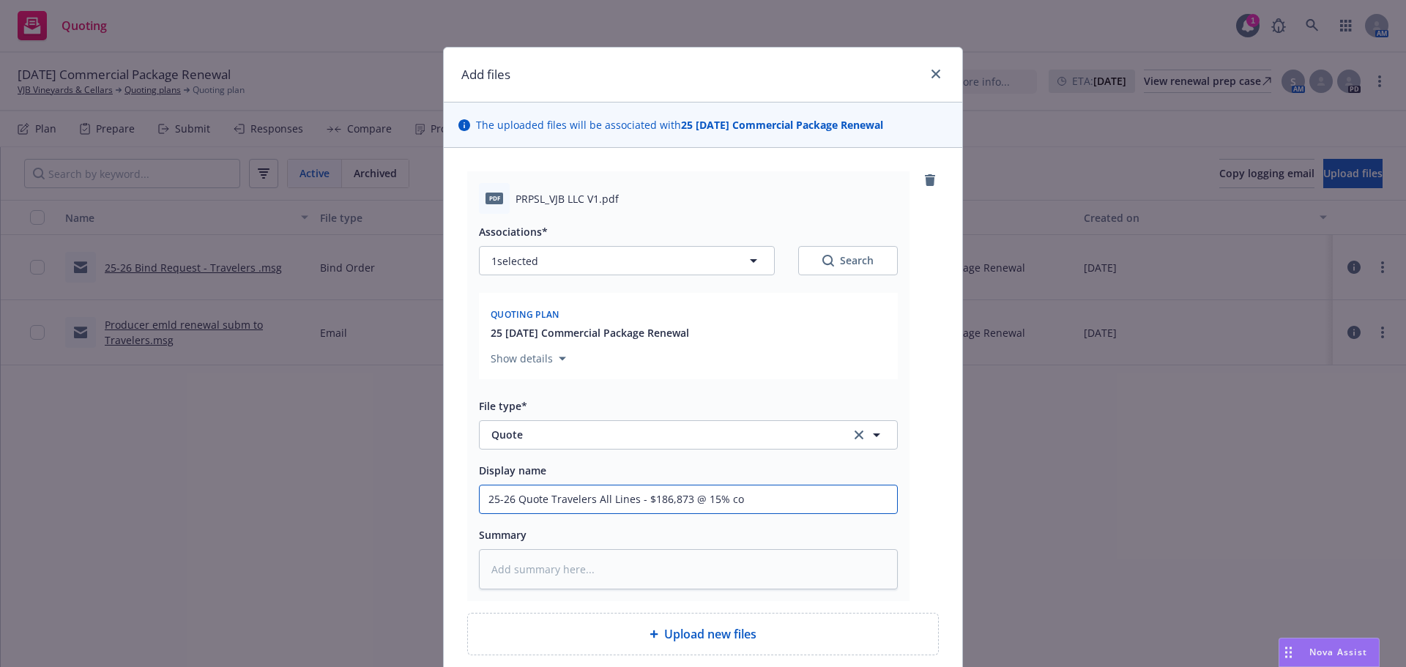
type textarea "x"
type input "25-26 Quote Travelers All Lines - $186,873 @ 15% com"
type textarea "x"
type input "25-26 Quote Travelers All Lines - $186,873 @ 15% comm"
type textarea "x"
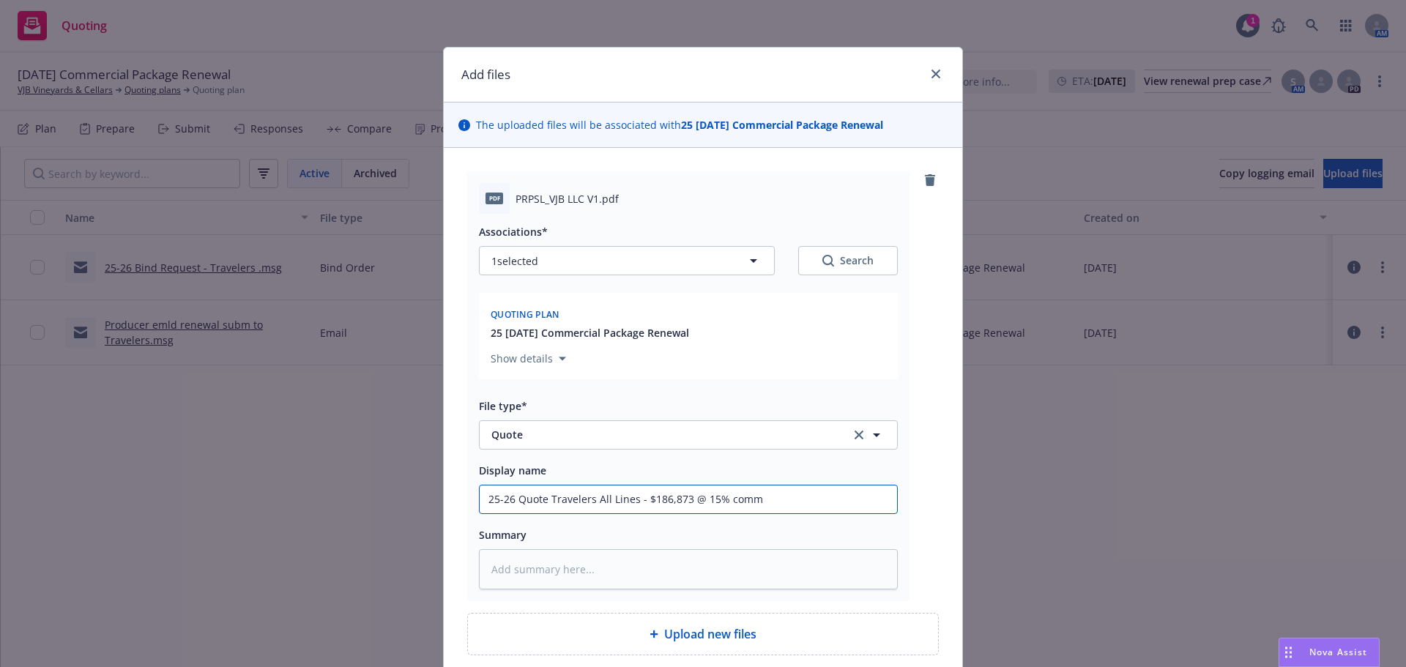
scroll to position [124, 0]
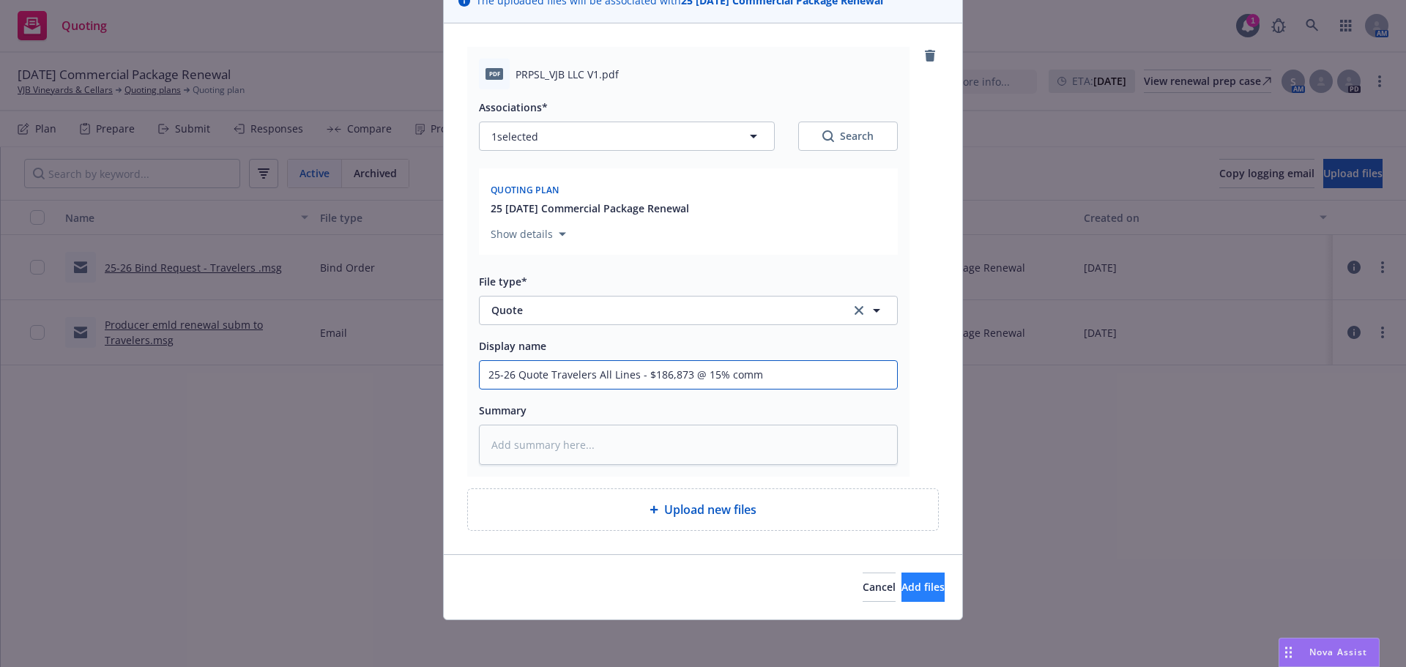
type input "25-26 Quote Travelers All Lines - $186,873 @ 15% comm"
click at [901, 593] on span "Add files" at bounding box center [922, 587] width 43 height 14
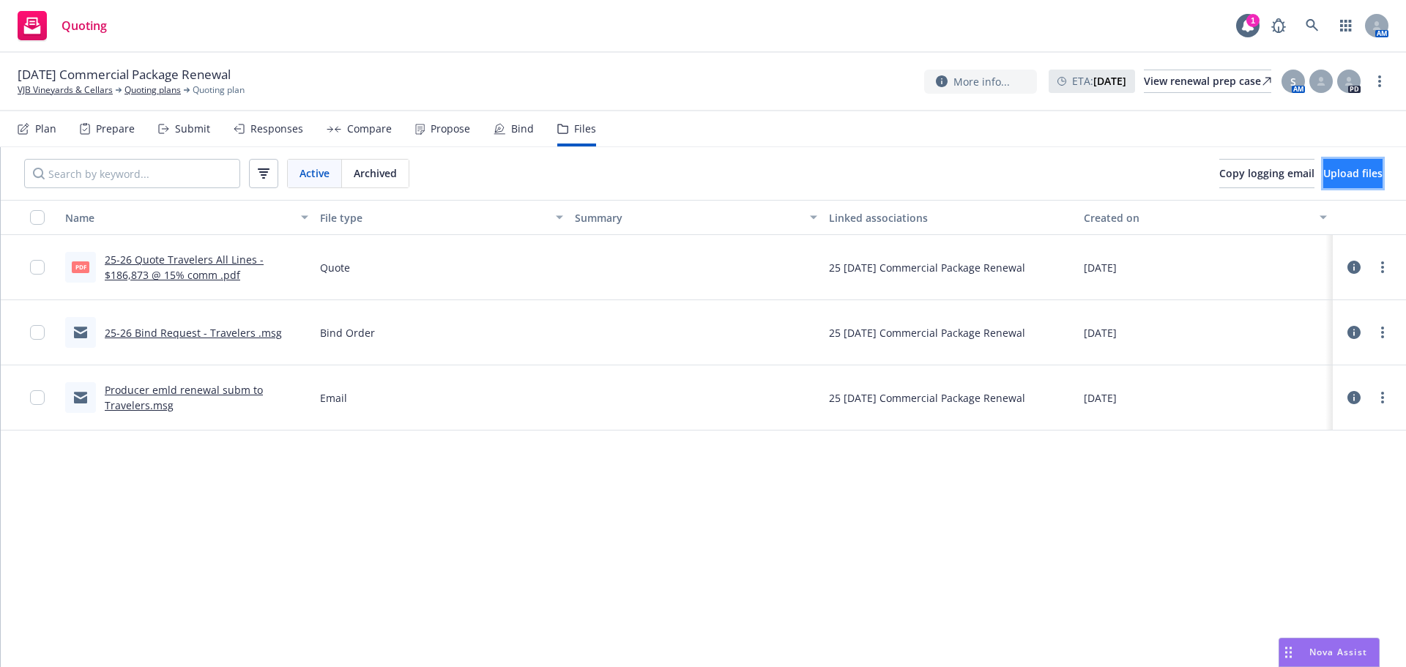
click at [1353, 166] on button "Upload files" at bounding box center [1352, 173] width 59 height 29
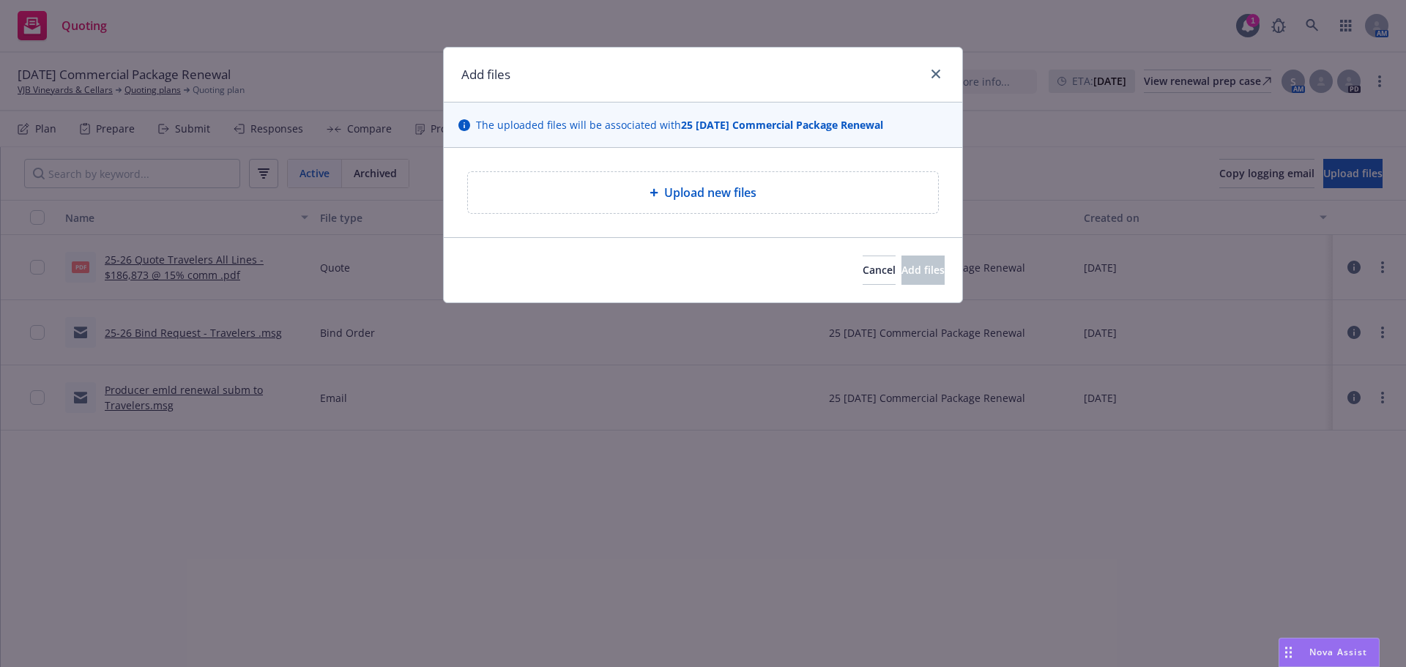
type textarea "x"
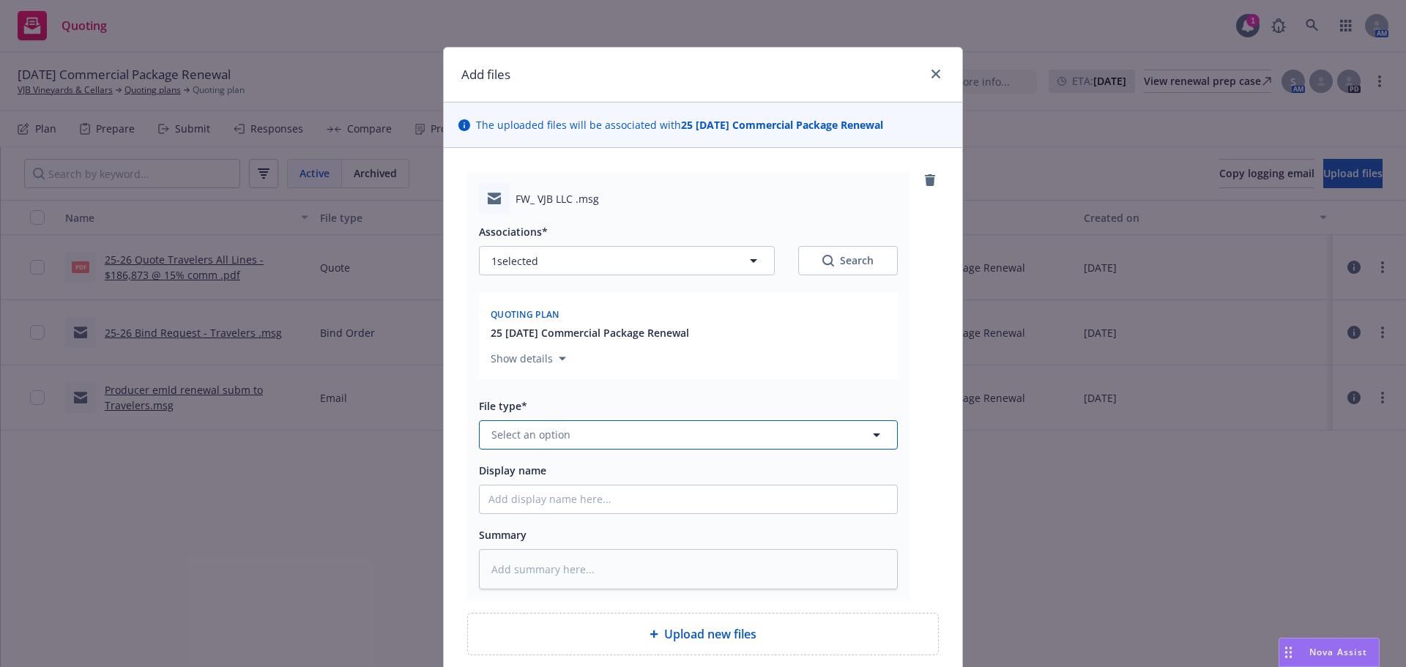
click at [568, 439] on button "Select an option" at bounding box center [688, 434] width 419 height 29
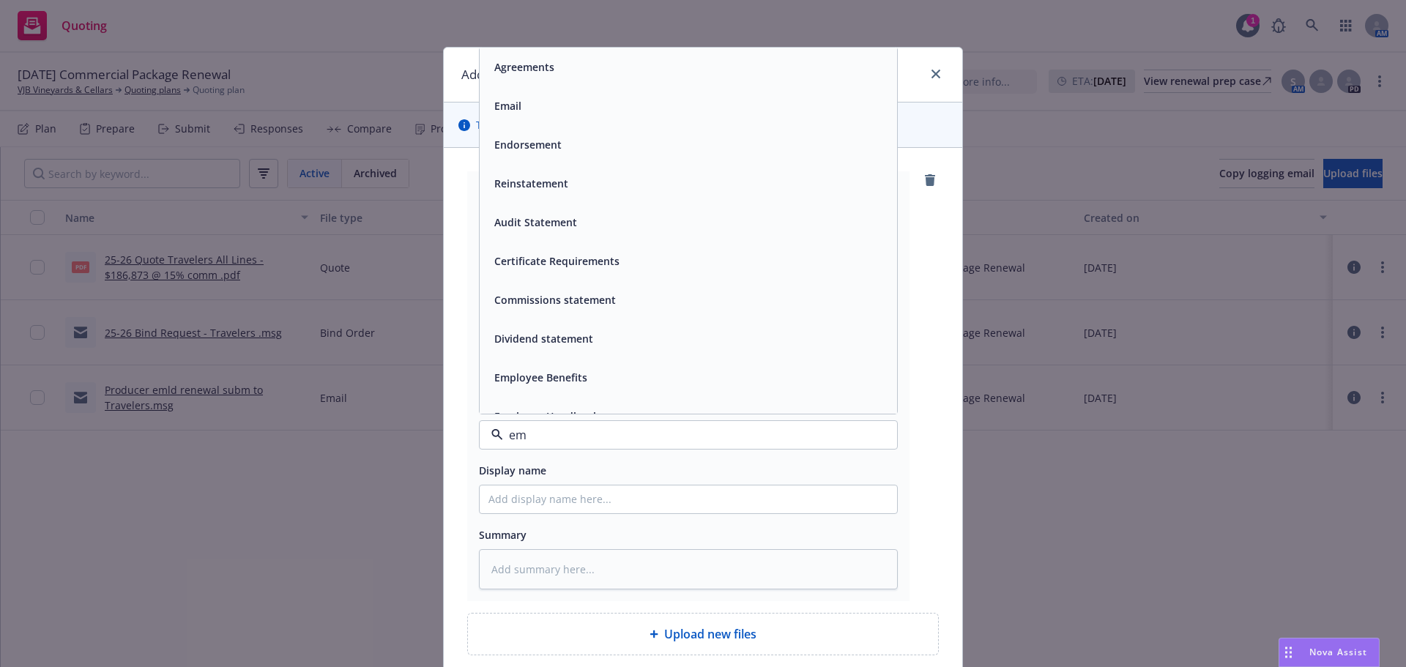
type input "ema"
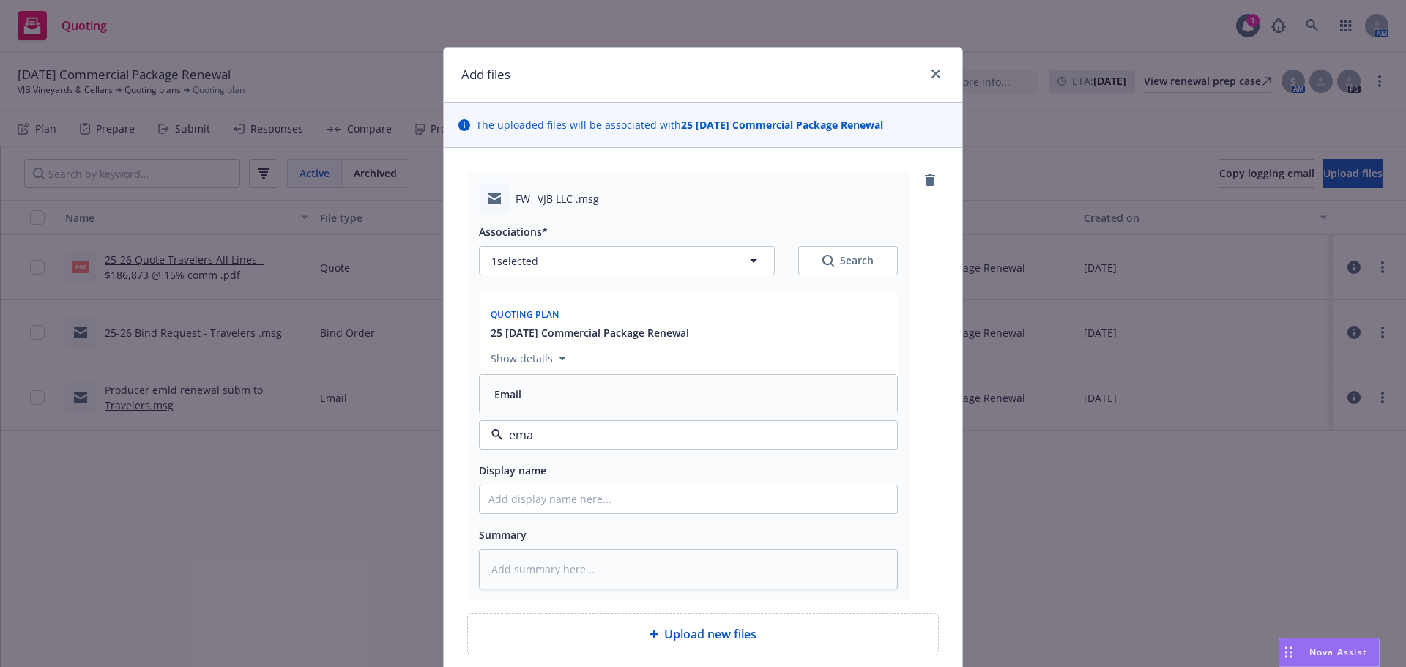
drag, startPoint x: 557, startPoint y: 439, endPoint x: 531, endPoint y: 418, distance: 33.4
click at [554, 436] on input "ema" at bounding box center [685, 435] width 365 height 18
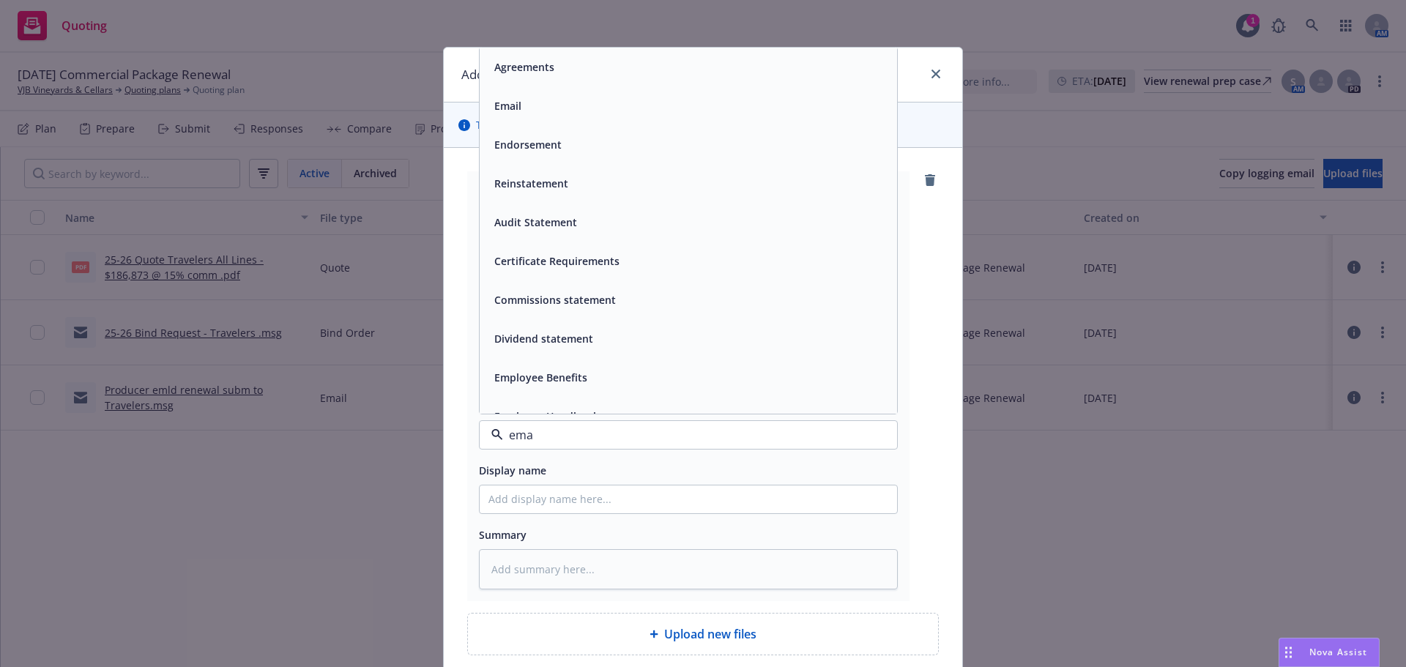
type input "emai"
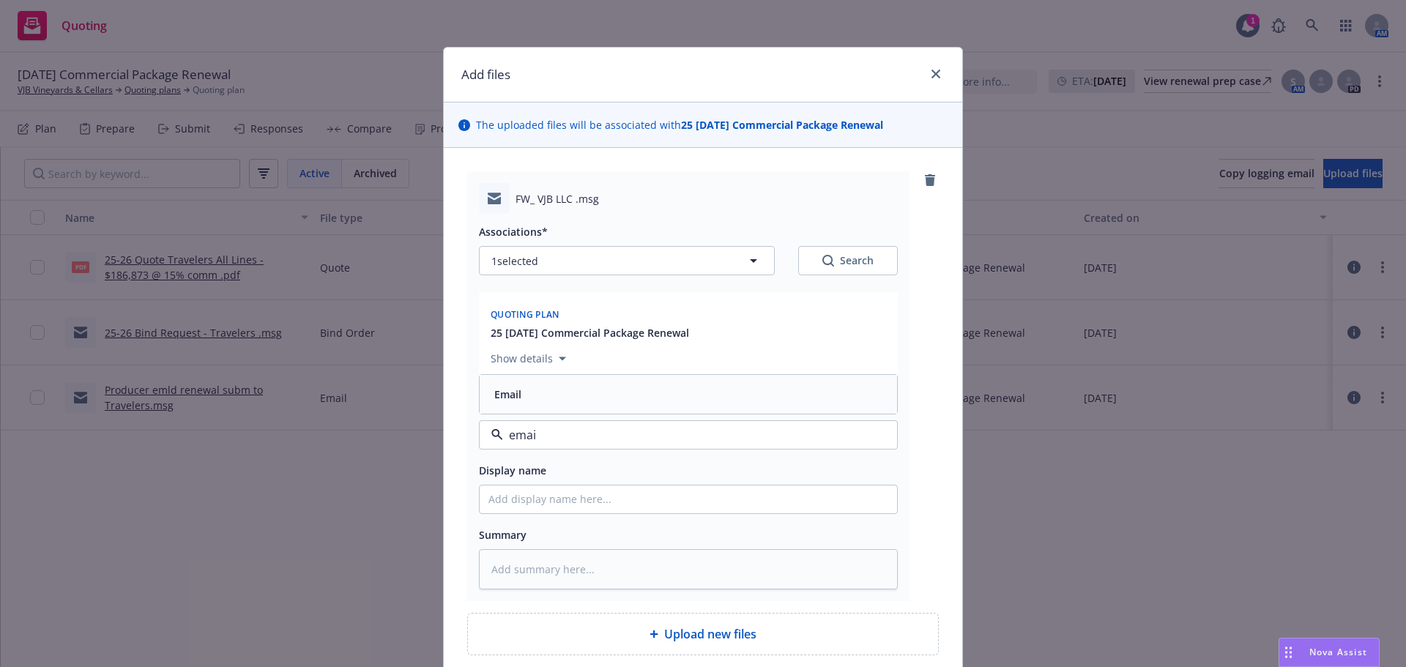
click at [503, 384] on div "Email" at bounding box center [506, 394] width 36 height 21
click at [497, 497] on input "Display name" at bounding box center [688, 500] width 417 height 28
type textarea "x"
type input "R"
type textarea "x"
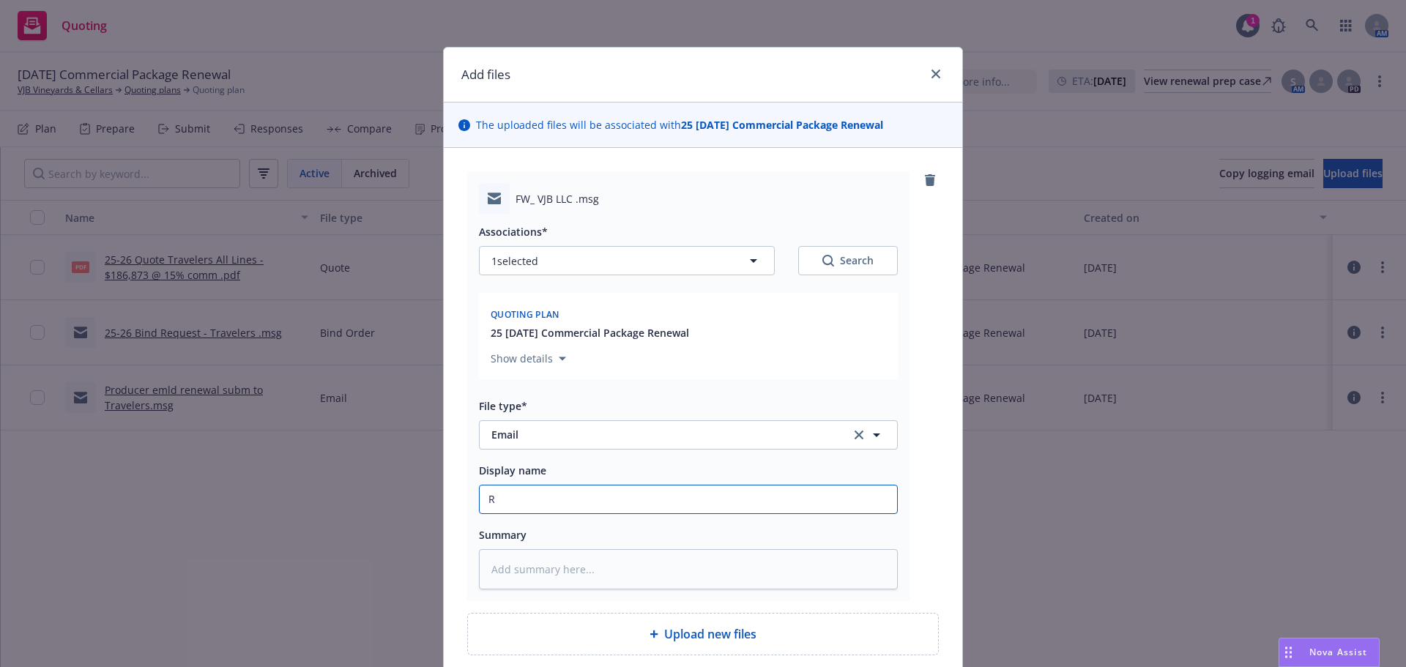
type input "Re"
type textarea "x"
type input "Rec"
type textarea "x"
type input "Rec'"
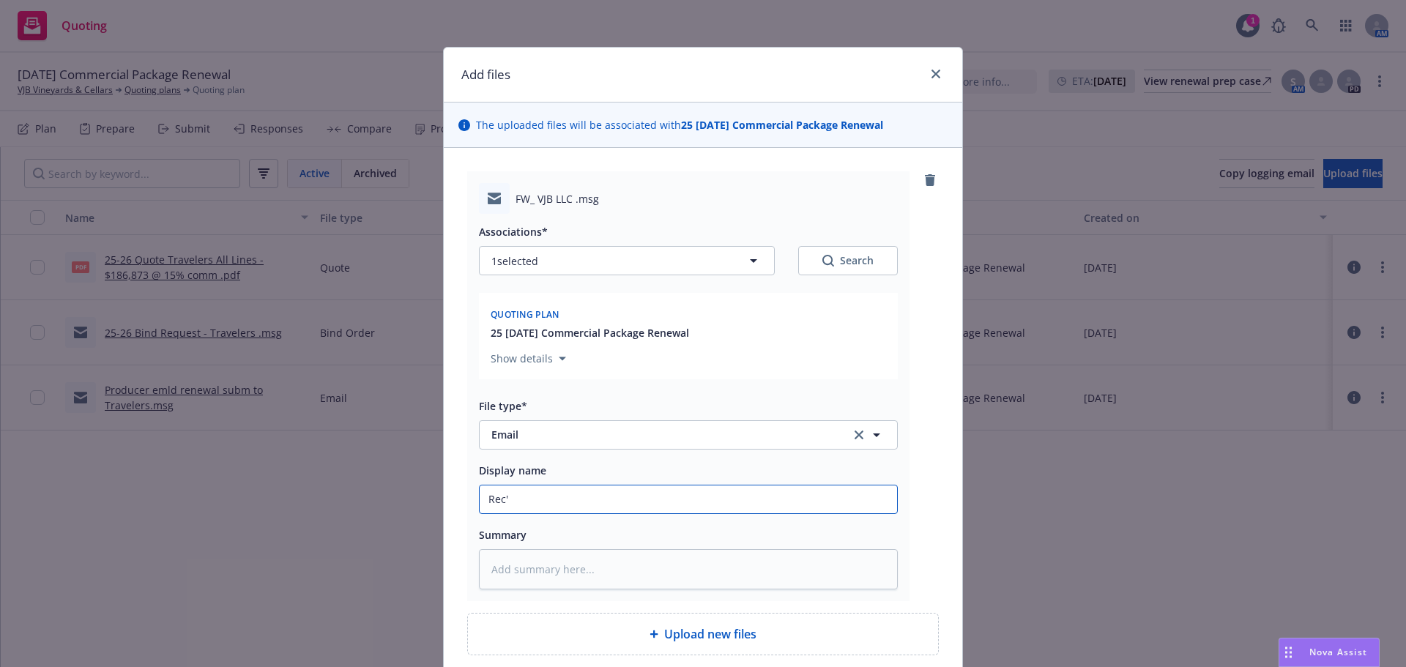
type textarea "x"
type input "Rec'd"
type textarea "x"
type input "Rec'd"
type textarea "x"
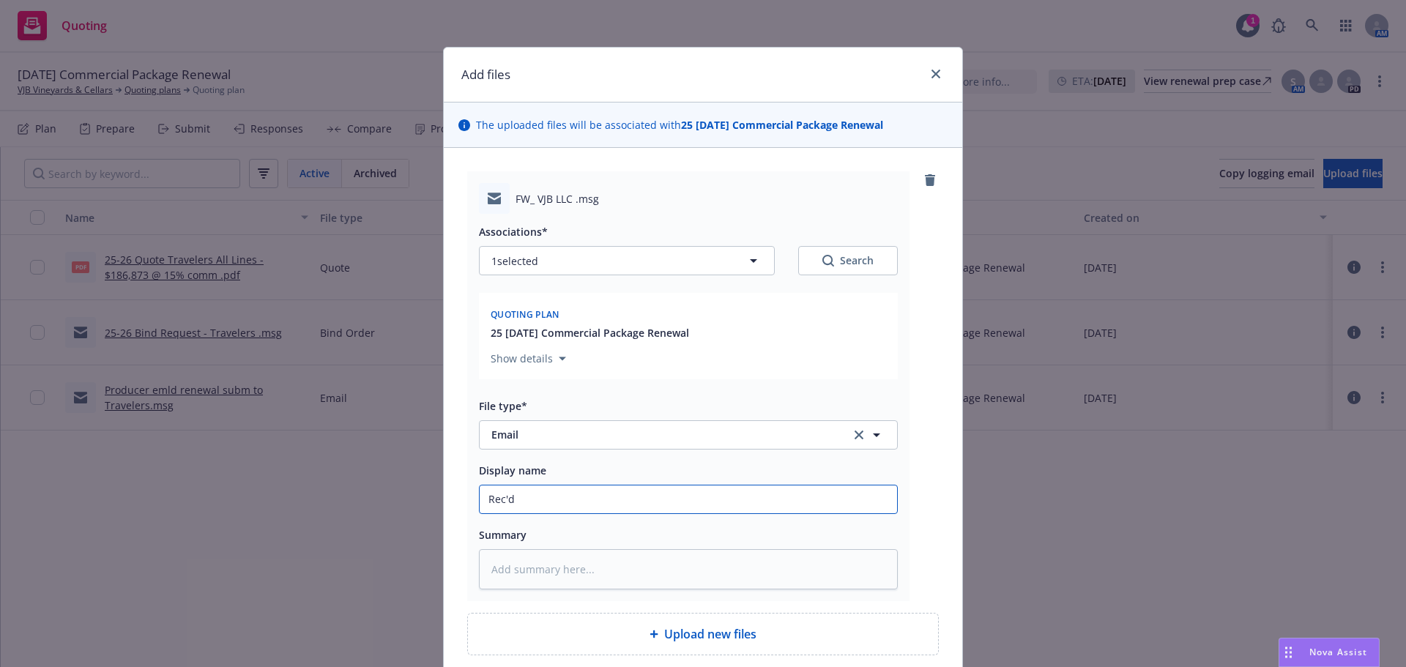
type input "Rec'd 2"
type textarea "x"
type input "Rec'd 25"
type textarea "x"
type input "Rec'd 25-"
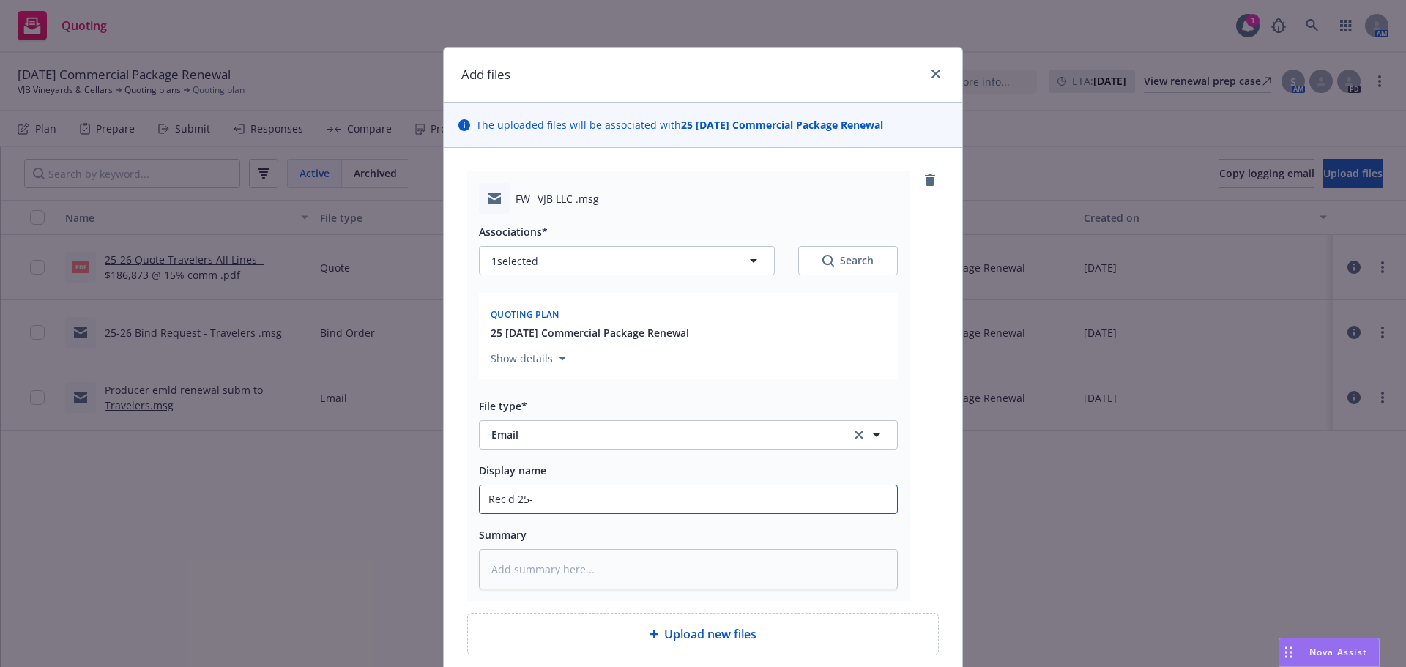
type textarea "x"
type input "Rec'd 25-2"
type textarea "x"
type input "Rec'd 25-26"
type textarea "x"
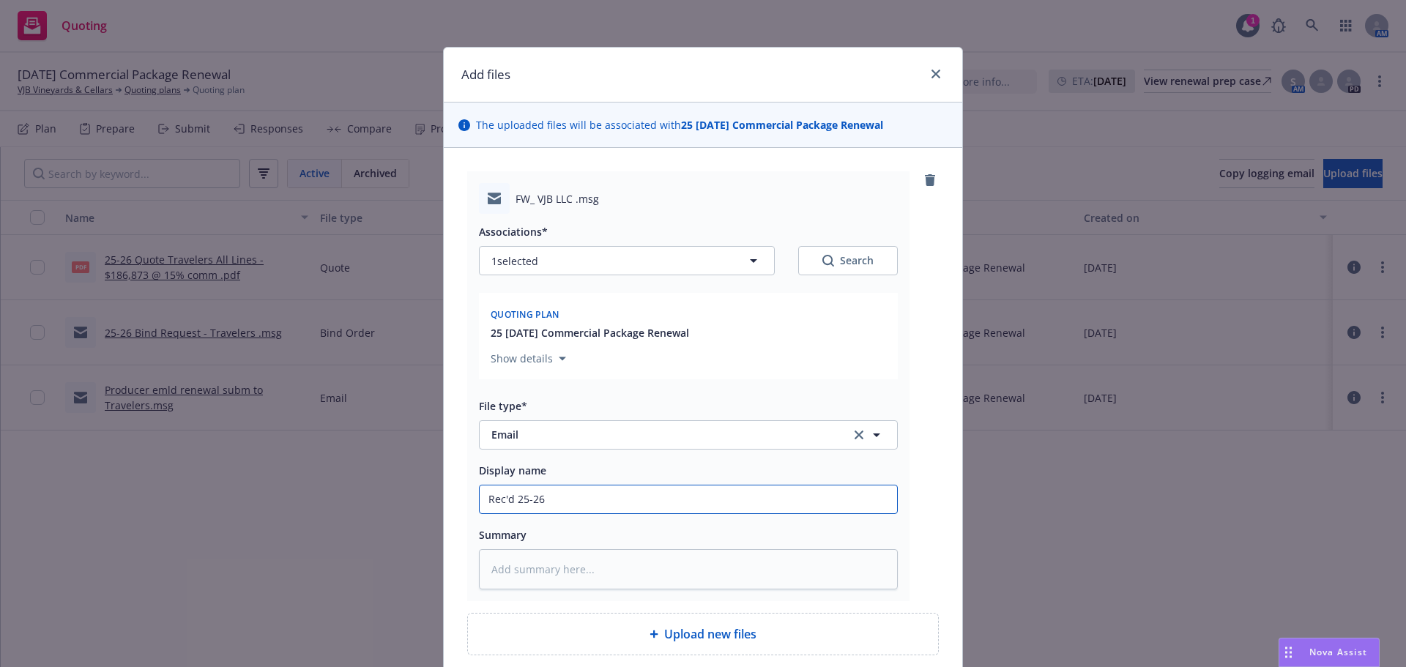
type input "Rec'd 25-26"
type textarea "x"
type input "Rec'd 25-26 P"
type textarea "x"
type input "Rec'd 25-26 Pk"
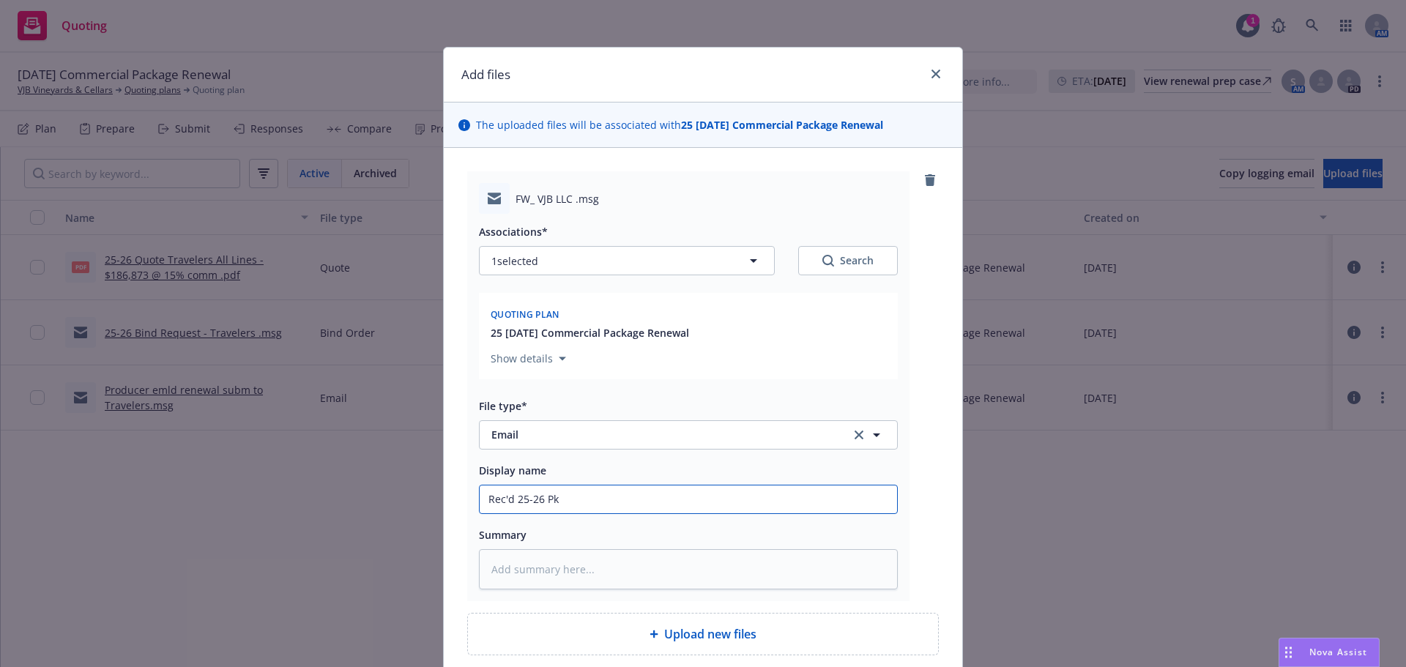
type textarea "x"
type input "Rec'd 25-26 Pkg"
type textarea "x"
type input "Rec'd 25-26 Pkg,"
type textarea "x"
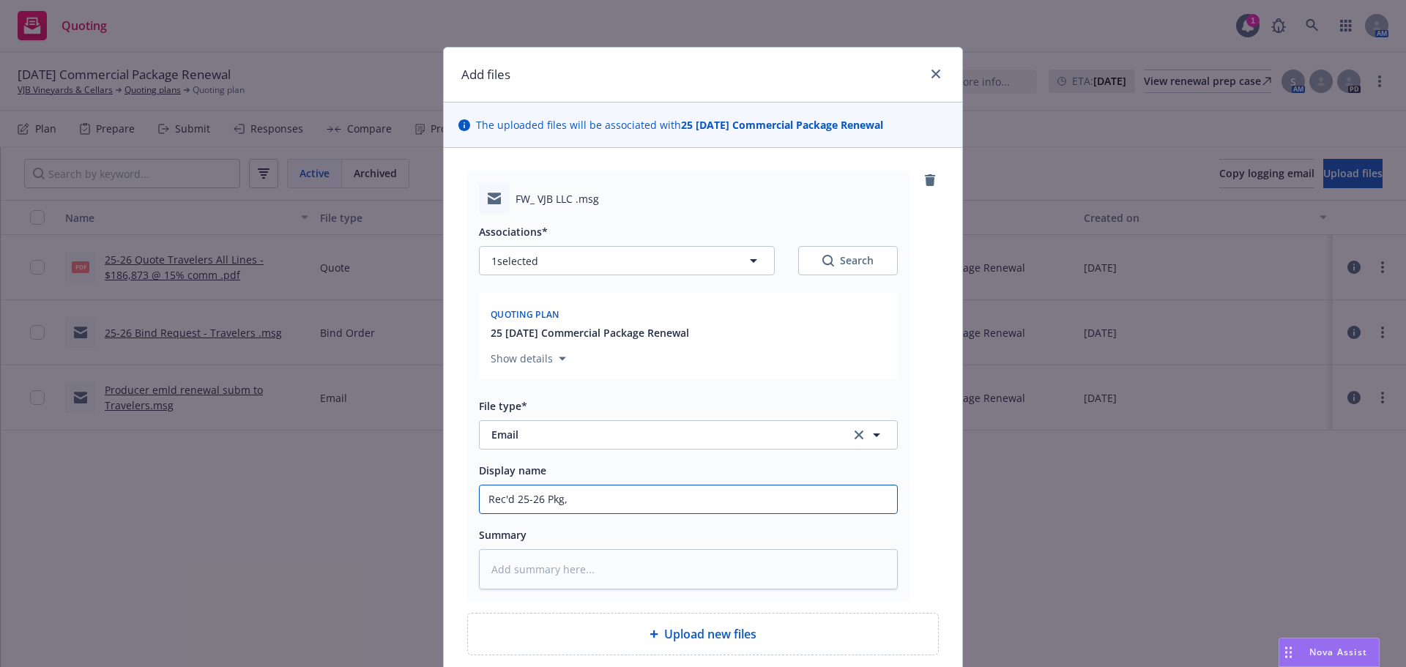
type input "Rec'd 25-26 Pkg,"
type textarea "x"
type input "Rec'd 25-26 Pkg, A"
type textarea "x"
type input "Rec'd 25-26 Pkg, Au"
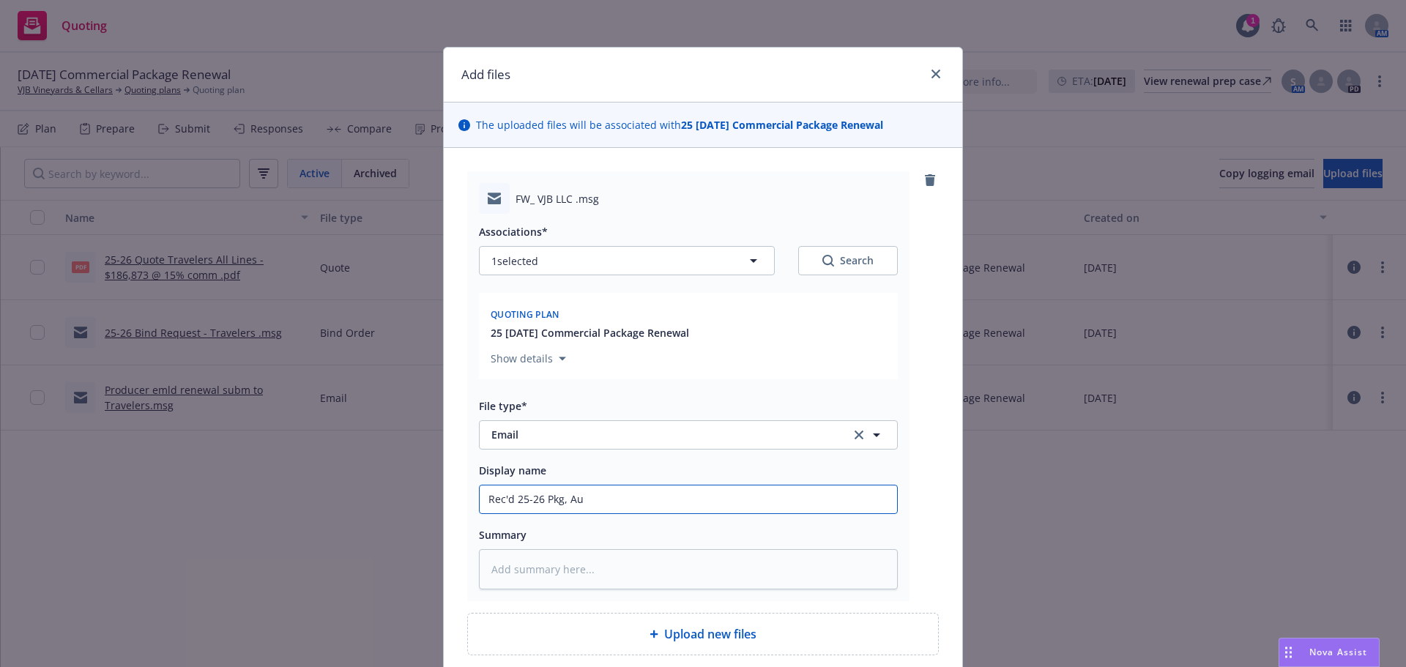
type textarea "x"
type input "Rec'd 25-26 Pkg, Aut"
type textarea "x"
type input "Rec'd 25-26 Pkg, Auto"
type textarea "x"
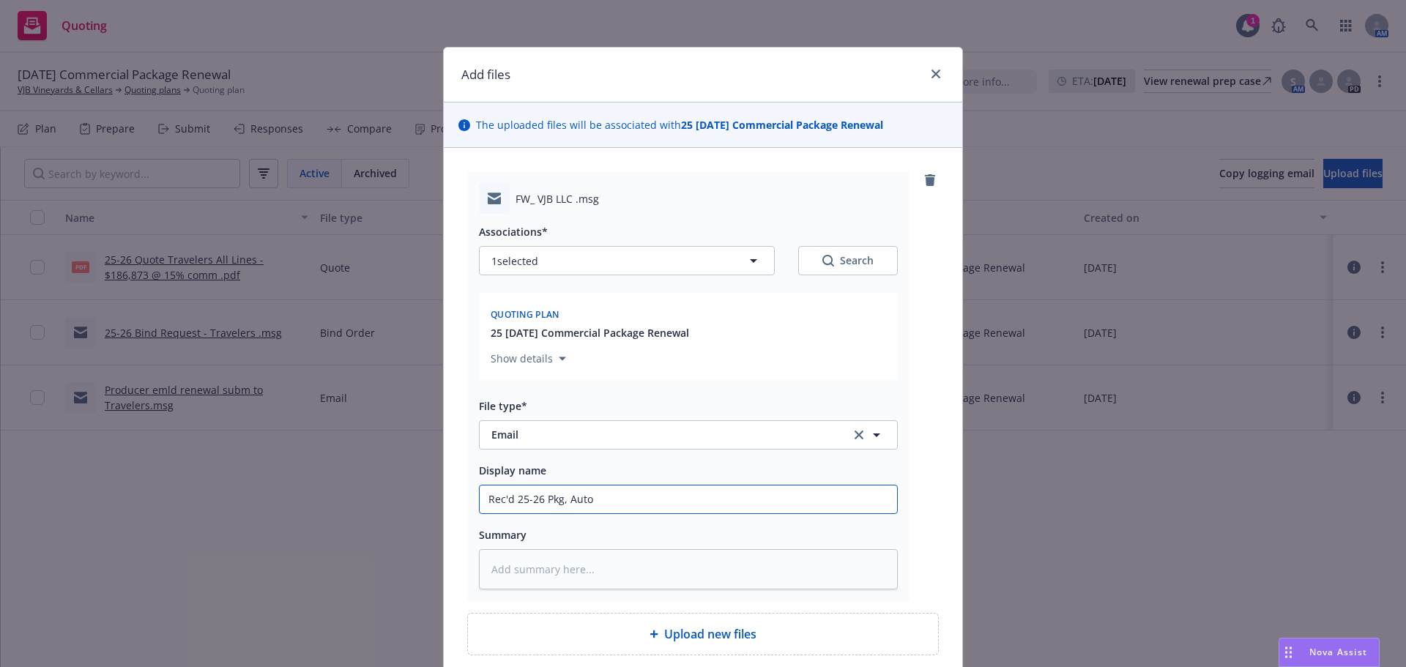
type input "Rec'd 25-26 Pkg, Auto"
type textarea "x"
type input "Rec'd 25-26 Pkg, Auto &"
type textarea "x"
type input "Rec'd 25-26 Pkg, Auto &"
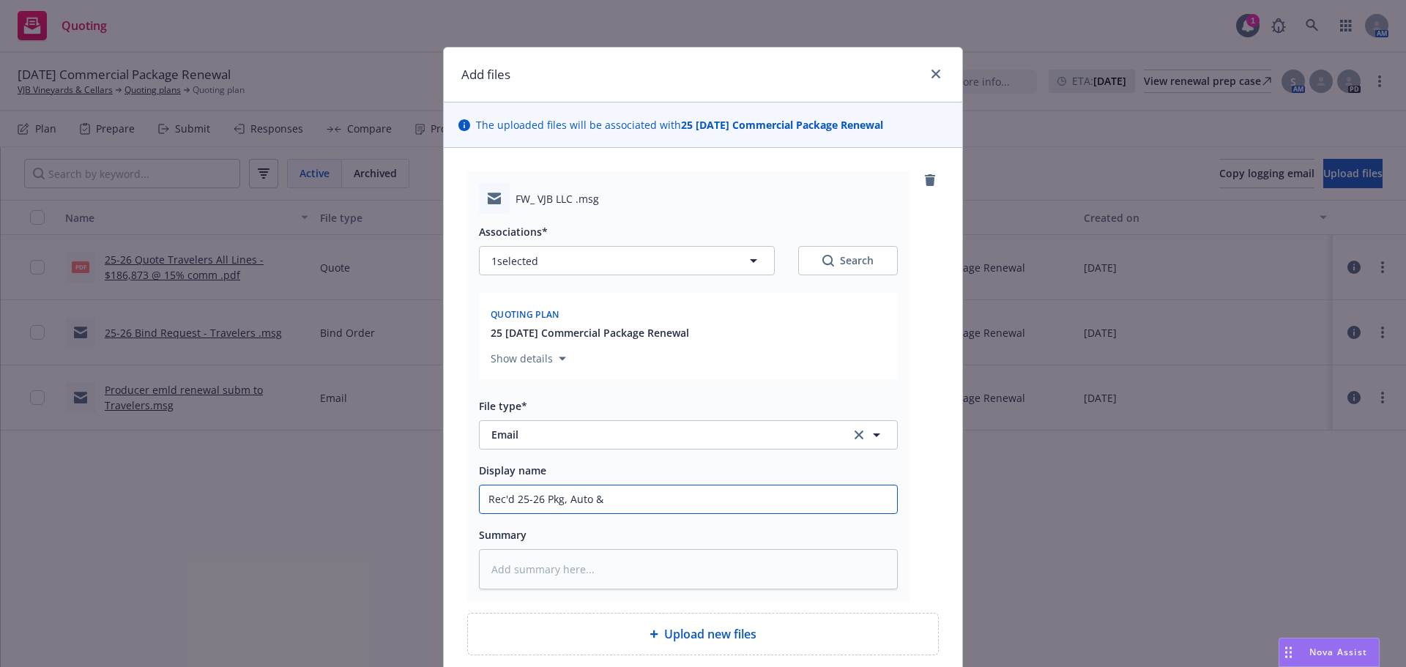
type textarea "x"
type input "Rec'd 25-26 Pkg, Auto & U"
type textarea "x"
type input "Rec'd 25-26 Pkg, Auto & Um"
type textarea "x"
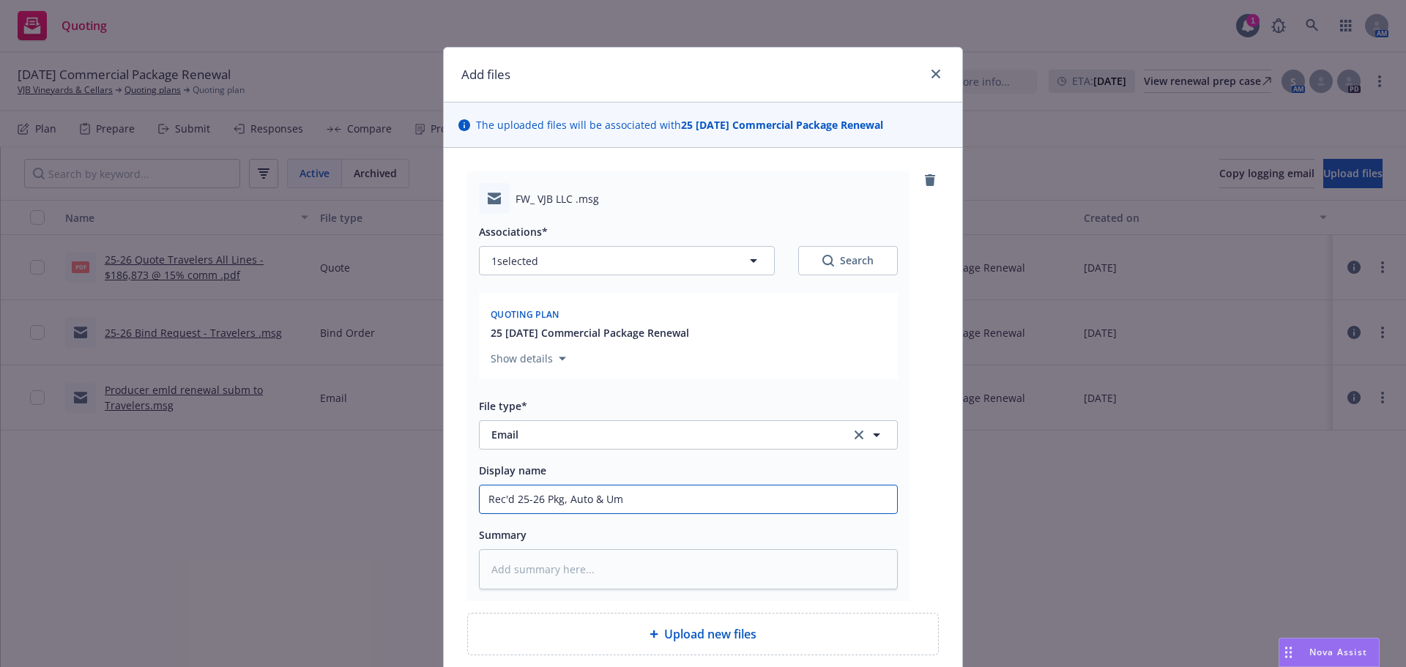
type input "Rec'd 25-26 Pkg, Auto & Umb"
type textarea "x"
type input "Rec'd 25-26 Pkg, Auto & Umb"
type textarea "x"
type input "Rec'd 25-26 Pkg, Auto & Umb q"
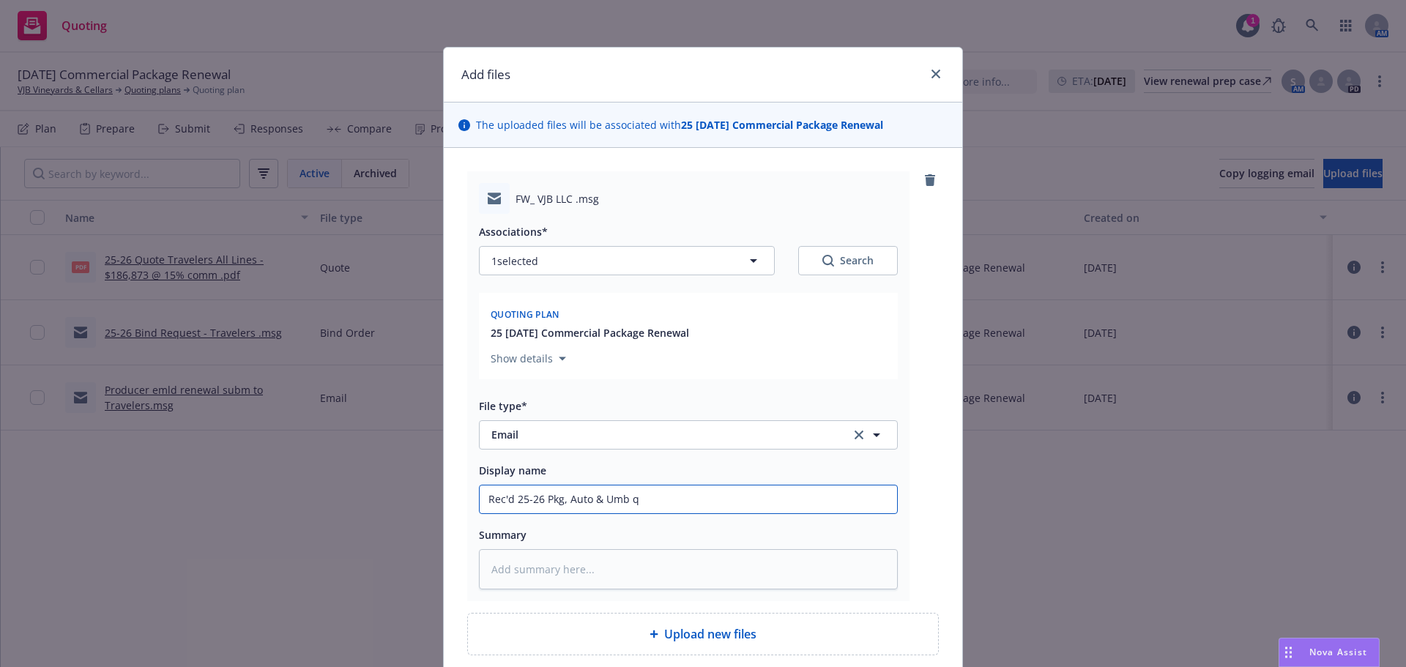
type textarea "x"
type input "Rec'd 25-26 Pkg, Auto & Umb qu"
type textarea "x"
type input "Rec'd 25-26 Pkg, Auto & Umb quip"
type textarea "x"
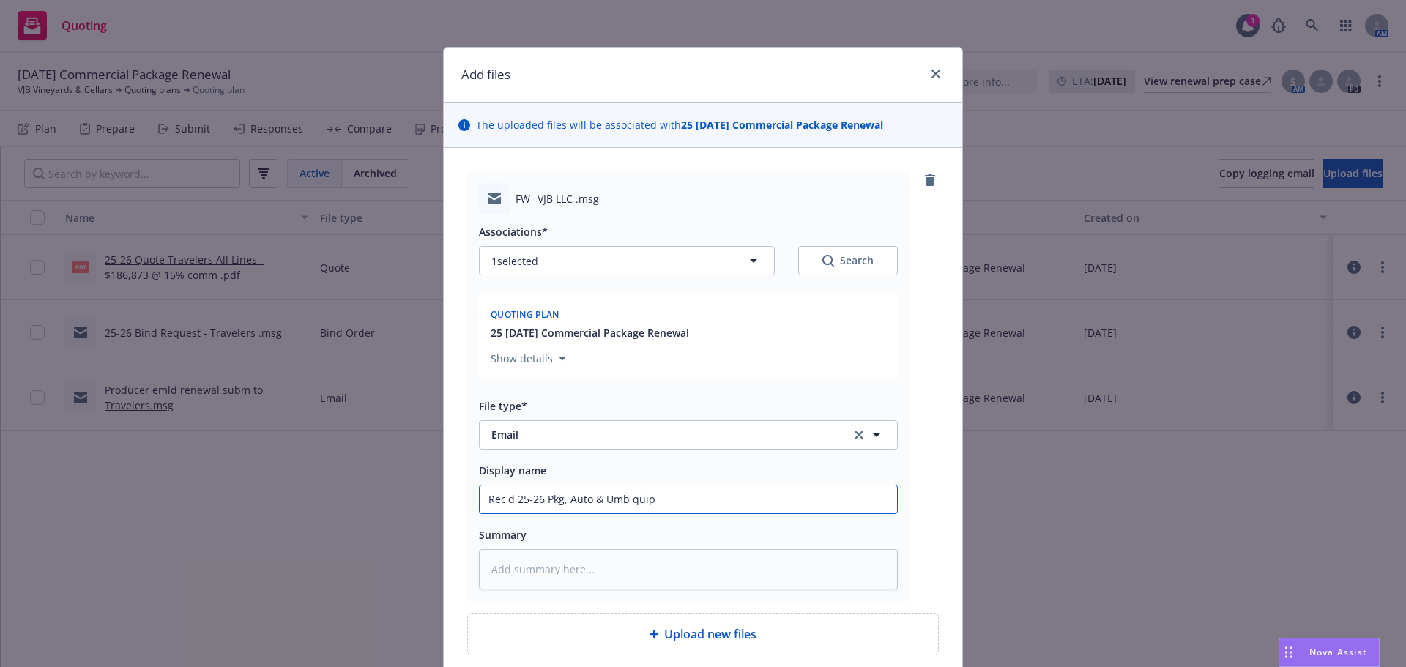
type input "Rec'd 25-26 Pkg, Auto & Umb quipt"
type textarea "x"
type input "Rec'd 25-26 Pkg, Auto & Umb quipte"
type textarea "x"
type input "Rec'd 25-26 Pkg, Auto & Umb quipt"
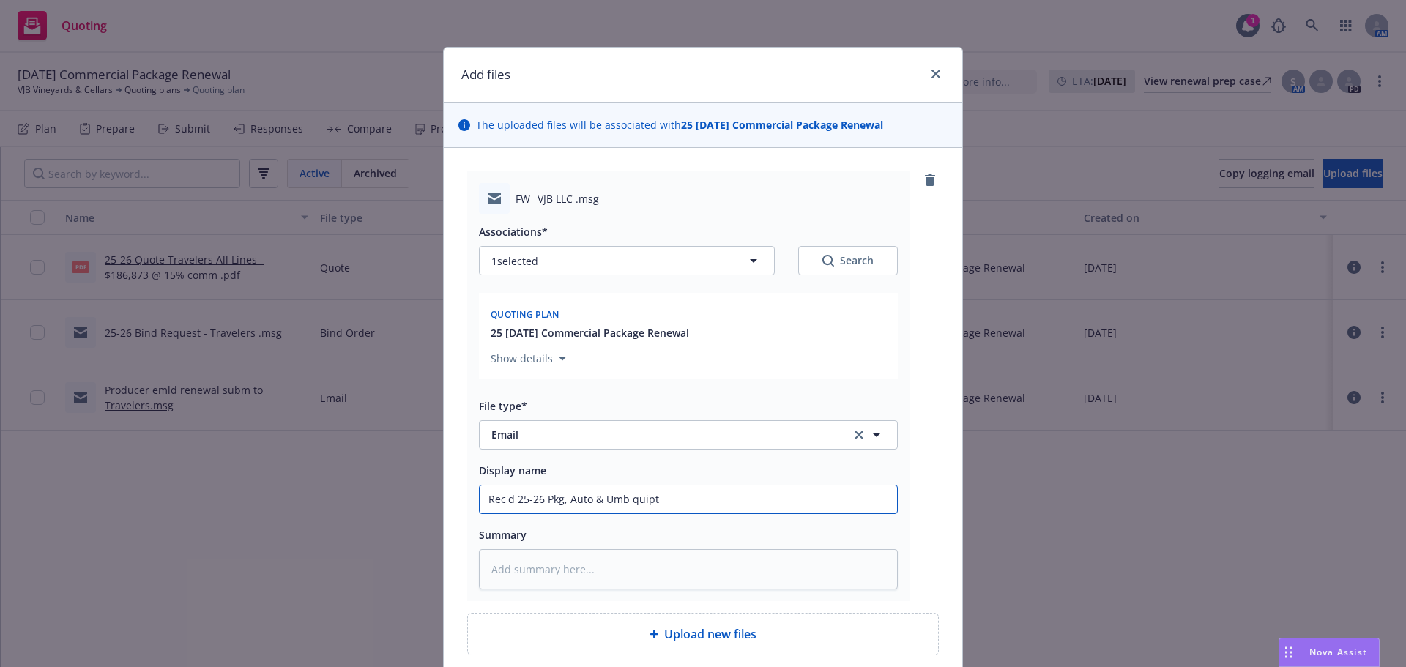
type textarea "x"
type input "Rec'd 25-26 Pkg, Auto & Umb quip"
type textarea "x"
type input "Rec'd 25-26 Pkg, Auto & Umb qui"
type textarea "x"
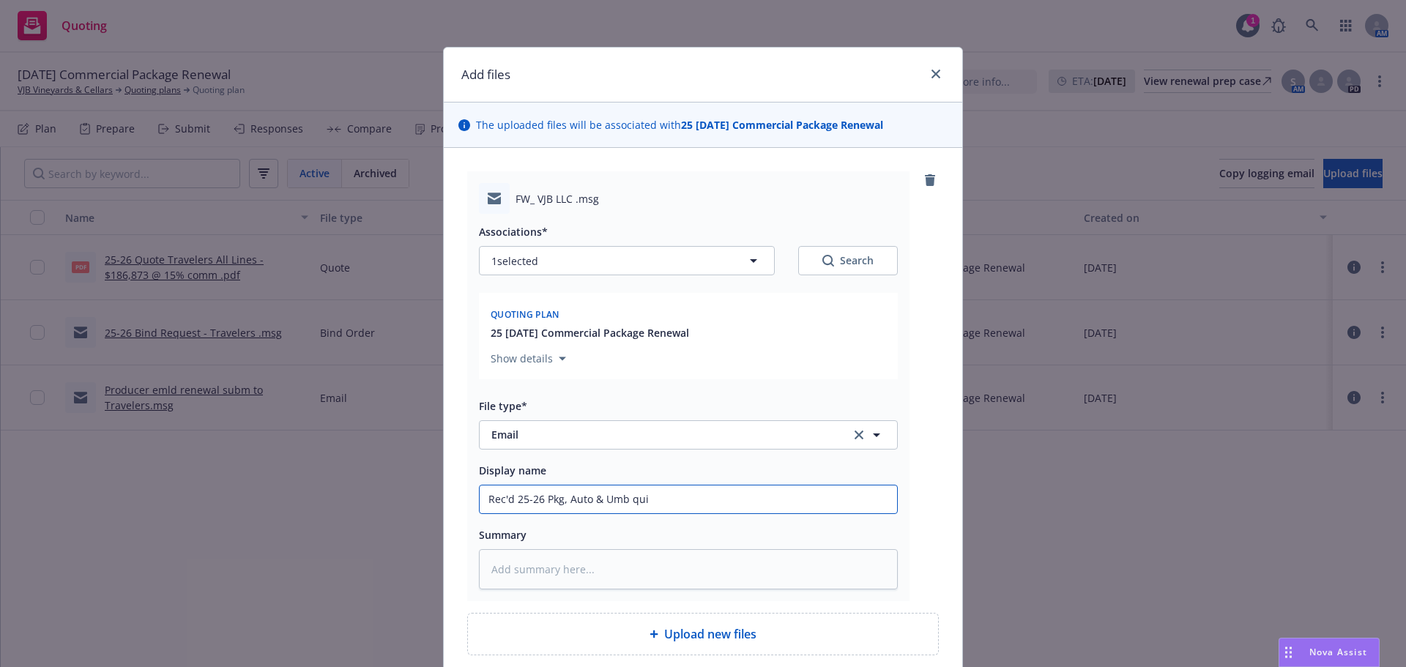
type input "Rec'd 25-26 Pkg, Auto & Umb qu"
type textarea "x"
type input "Rec'd 25-26 Pkg, Auto & Umb quo"
type textarea "x"
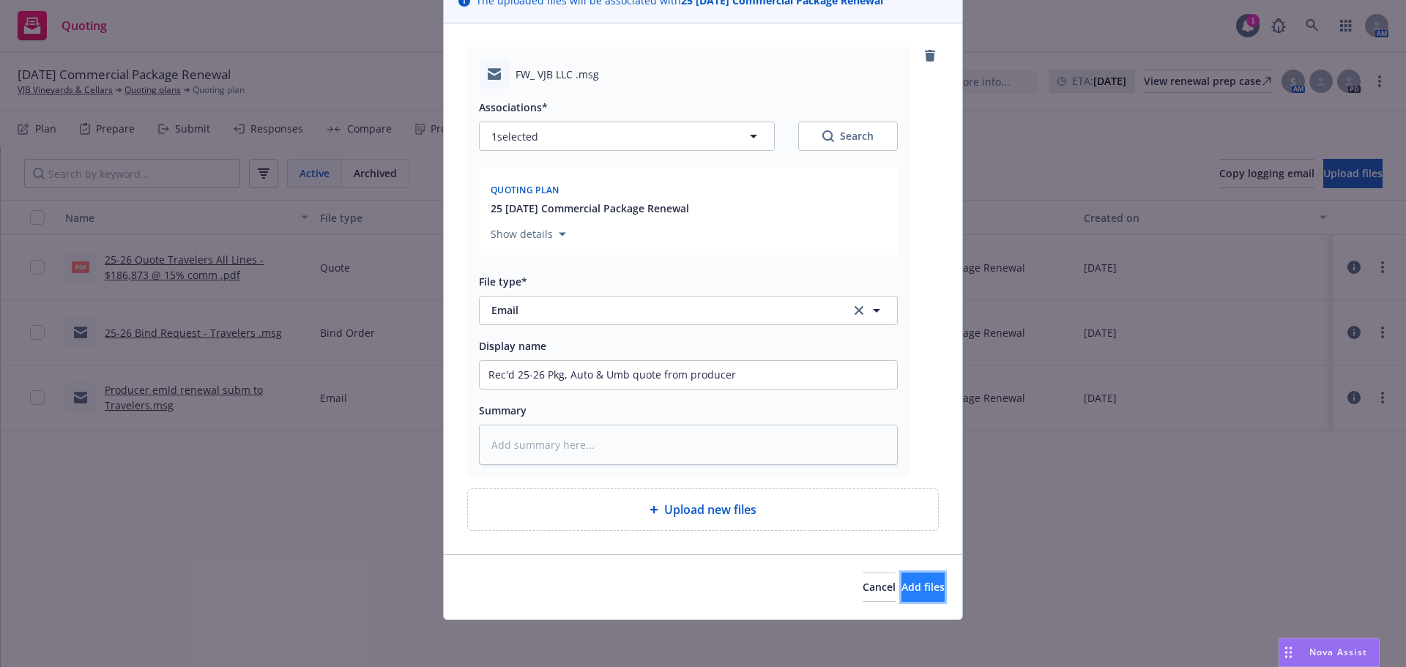
click at [901, 588] on button "Add files" at bounding box center [922, 587] width 43 height 29
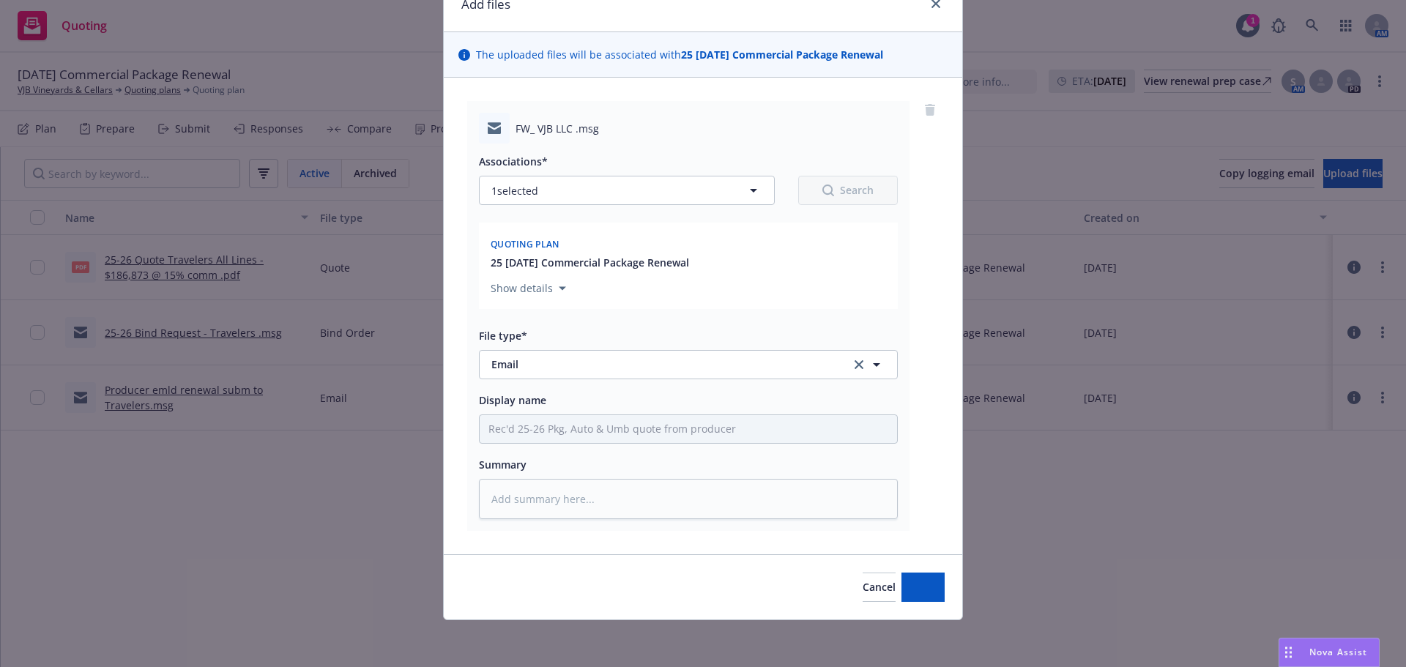
scroll to position [70, 0]
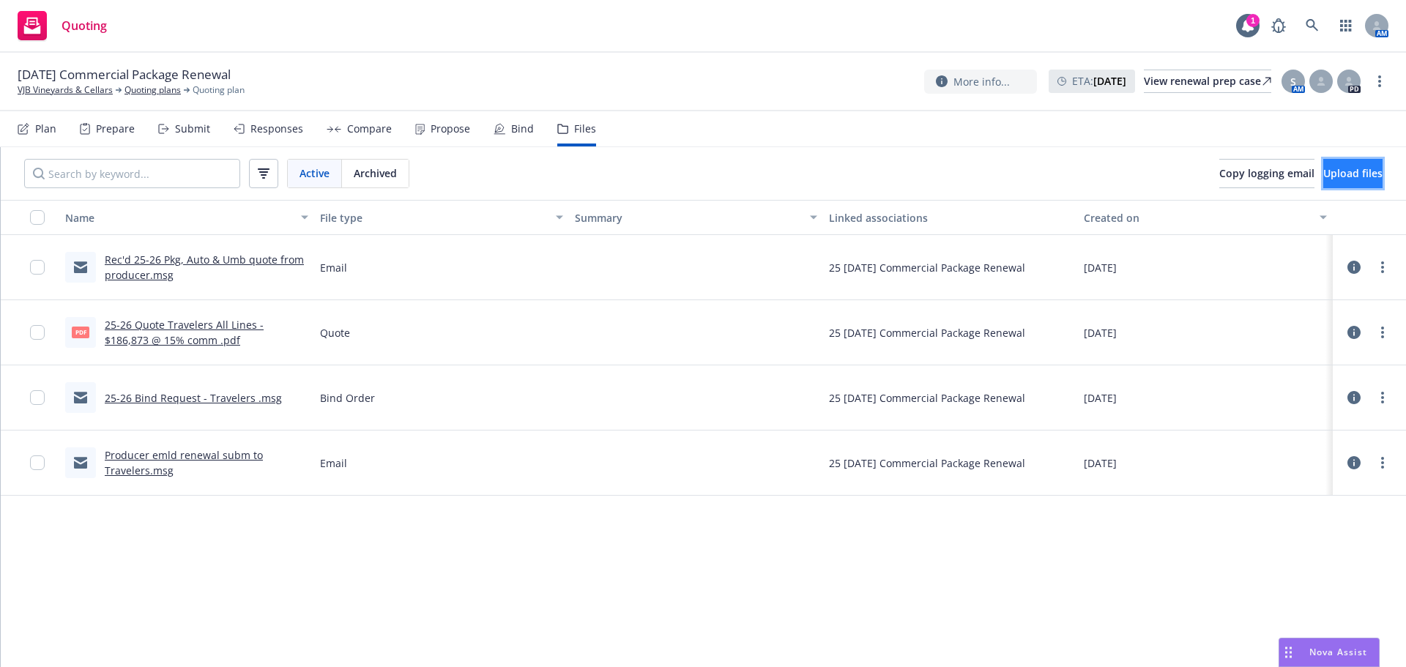
click at [1346, 177] on span "Upload files" at bounding box center [1352, 173] width 59 height 14
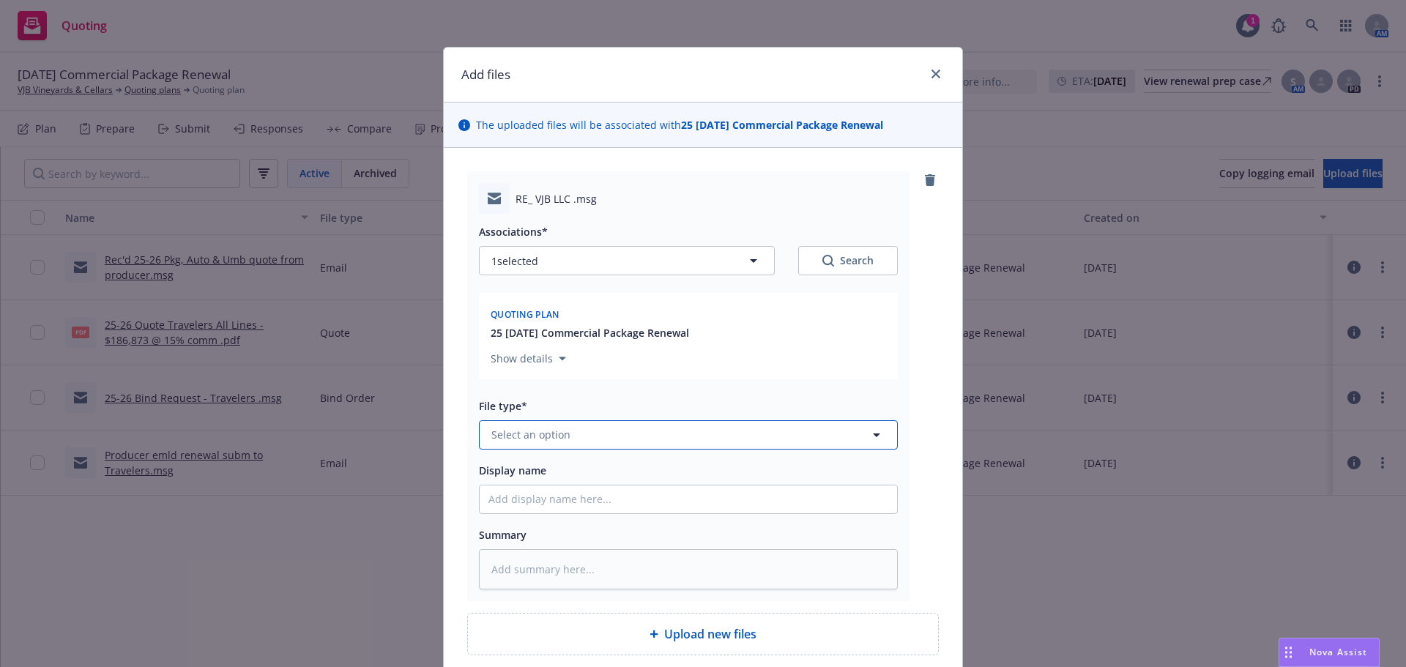
click at [546, 433] on span "Select an option" at bounding box center [530, 434] width 79 height 15
click at [565, 362] on span "Bind confirmation" at bounding box center [539, 355] width 91 height 15
click at [516, 494] on input "Display name" at bounding box center [688, 500] width 417 height 28
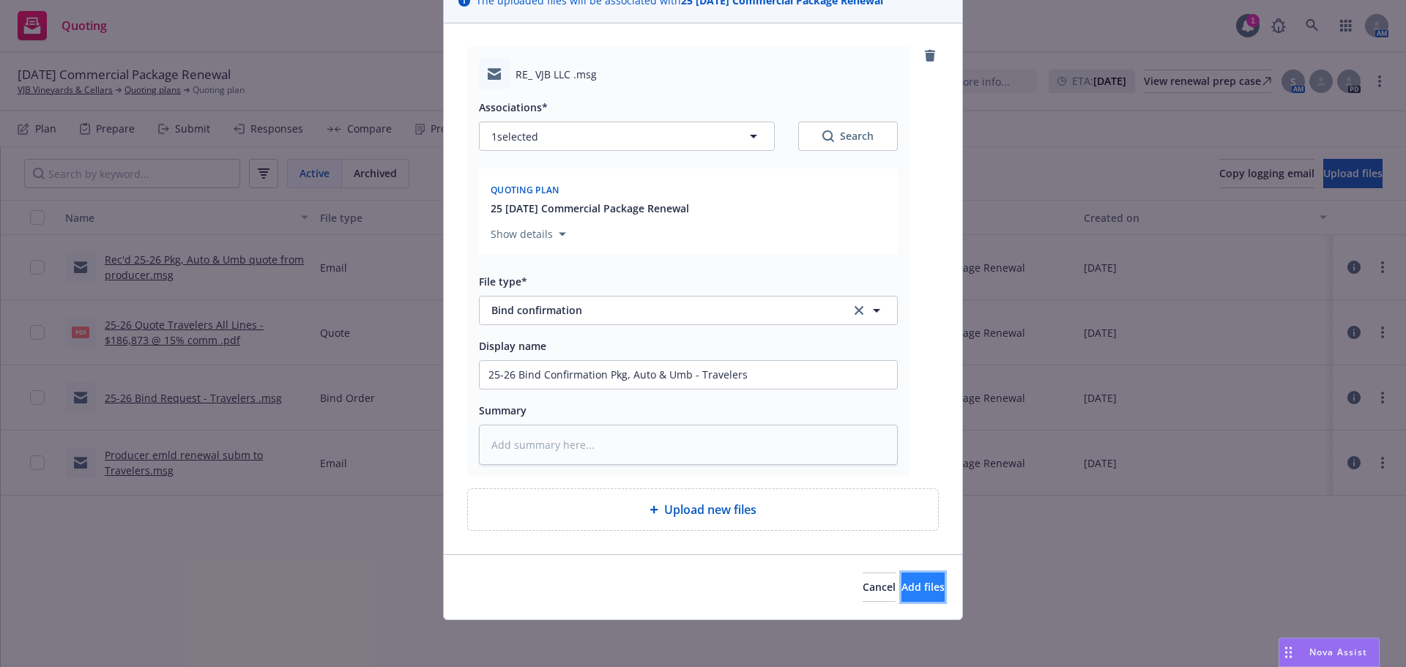
click at [901, 596] on button "Add files" at bounding box center [922, 587] width 43 height 29
